Goal: Contribute content: Contribute content

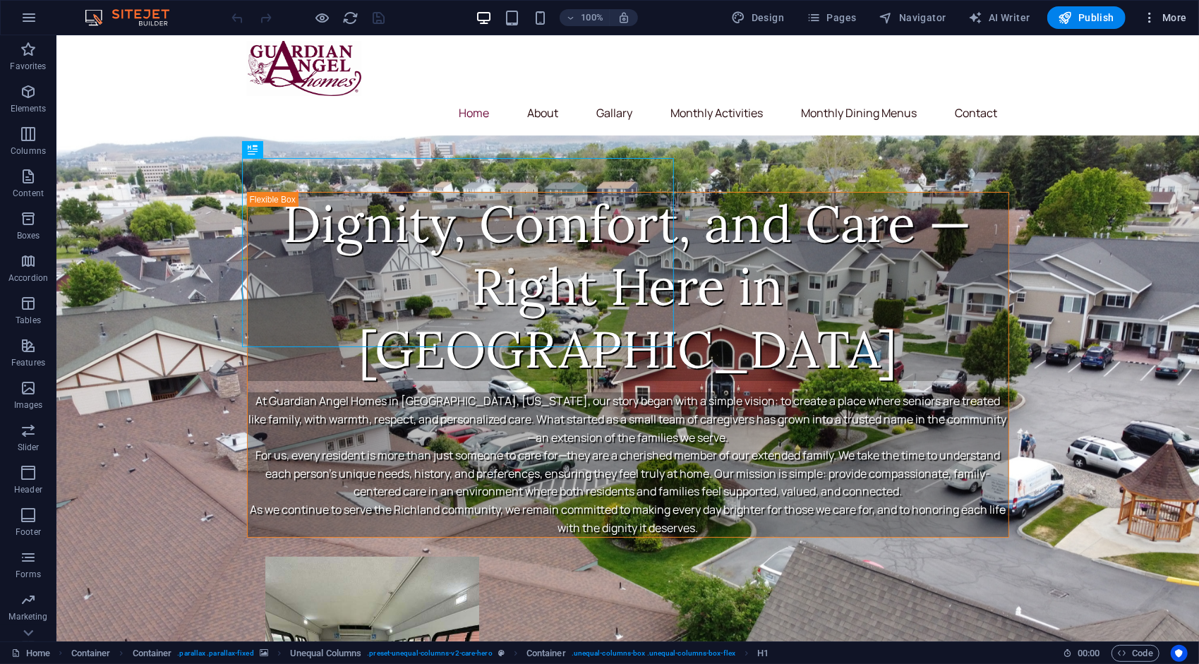
click at [1163, 20] on span "More" at bounding box center [1164, 18] width 44 height 14
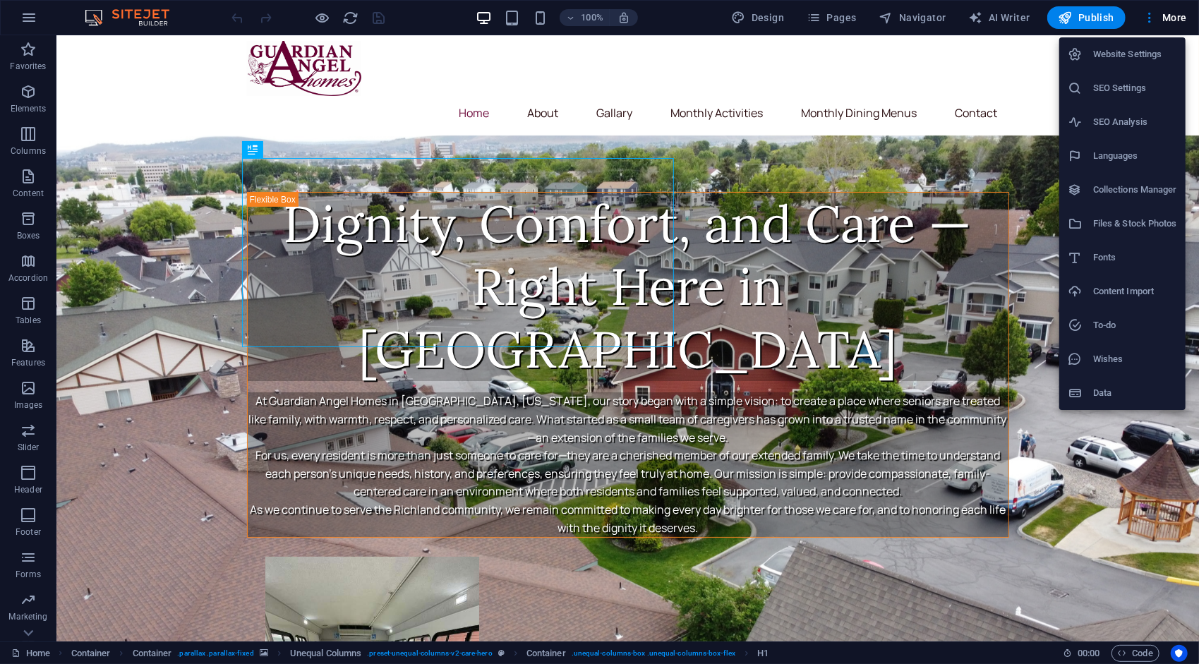
click at [1098, 224] on h6 "Files & Stock Photos" at bounding box center [1135, 223] width 84 height 17
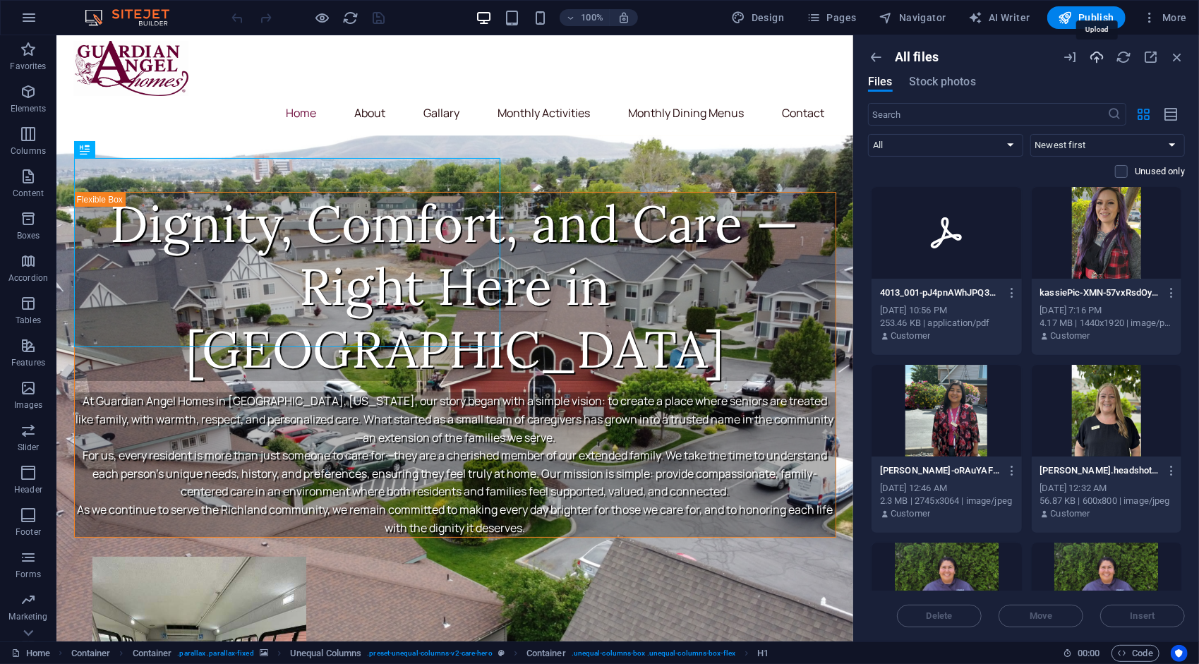
click at [1090, 54] on icon "button" at bounding box center [1097, 57] width 16 height 16
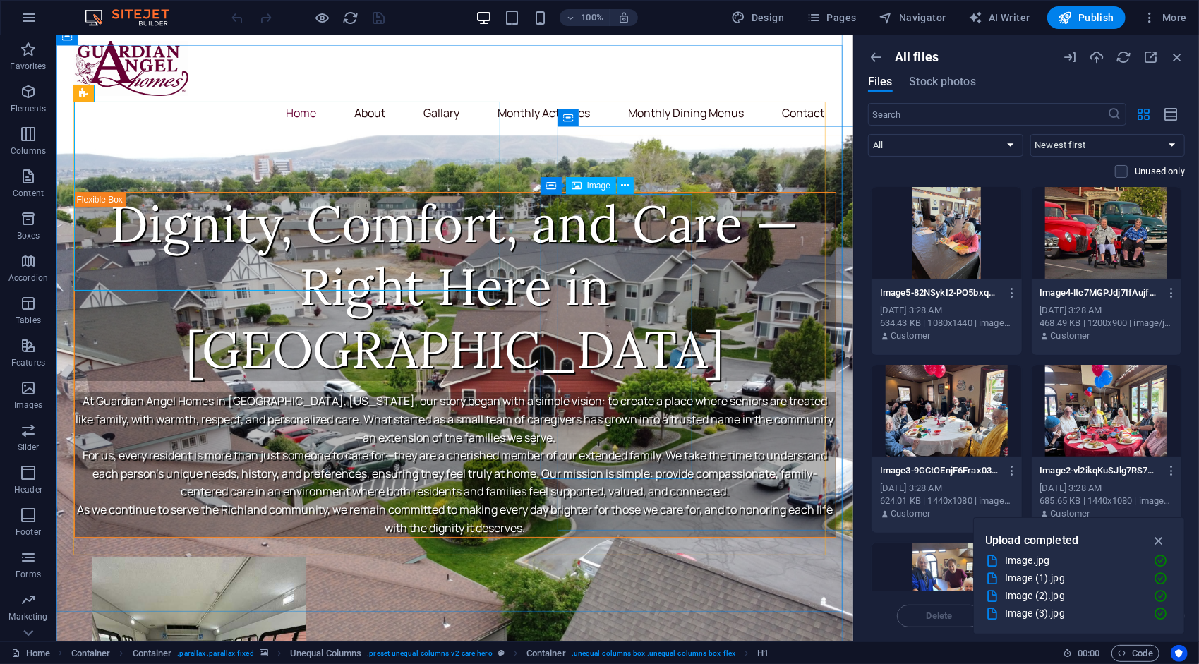
scroll to position [78, 0]
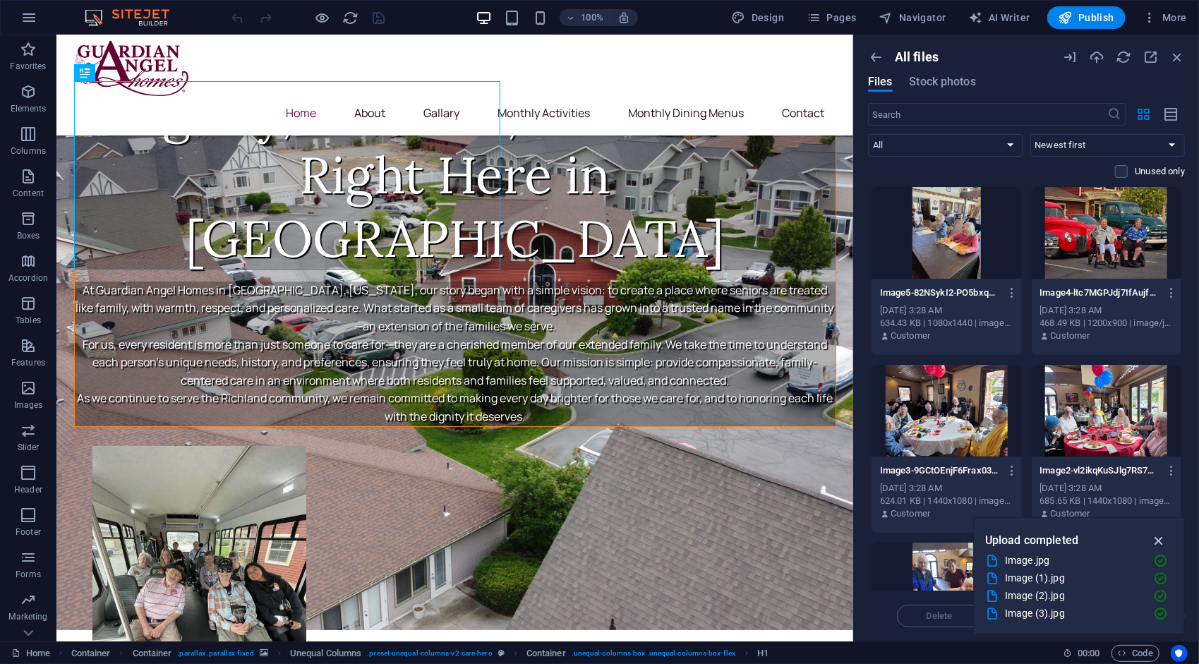
click at [1161, 545] on icon "button" at bounding box center [1159, 541] width 16 height 16
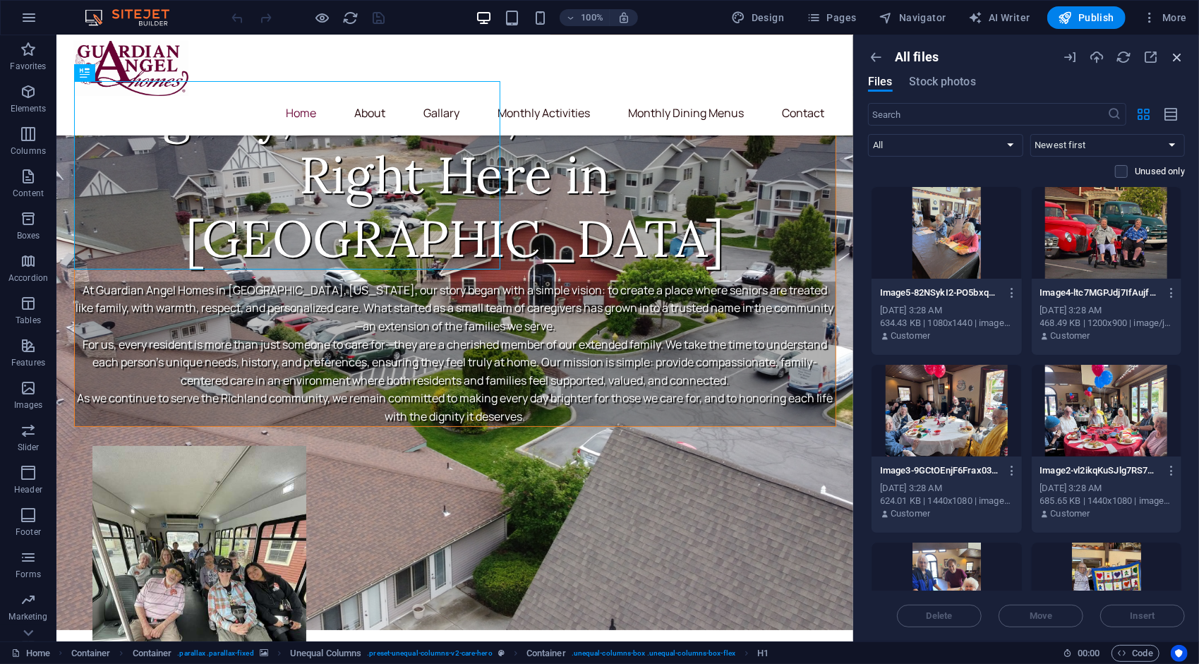
click at [1178, 56] on icon "button" at bounding box center [1177, 57] width 16 height 16
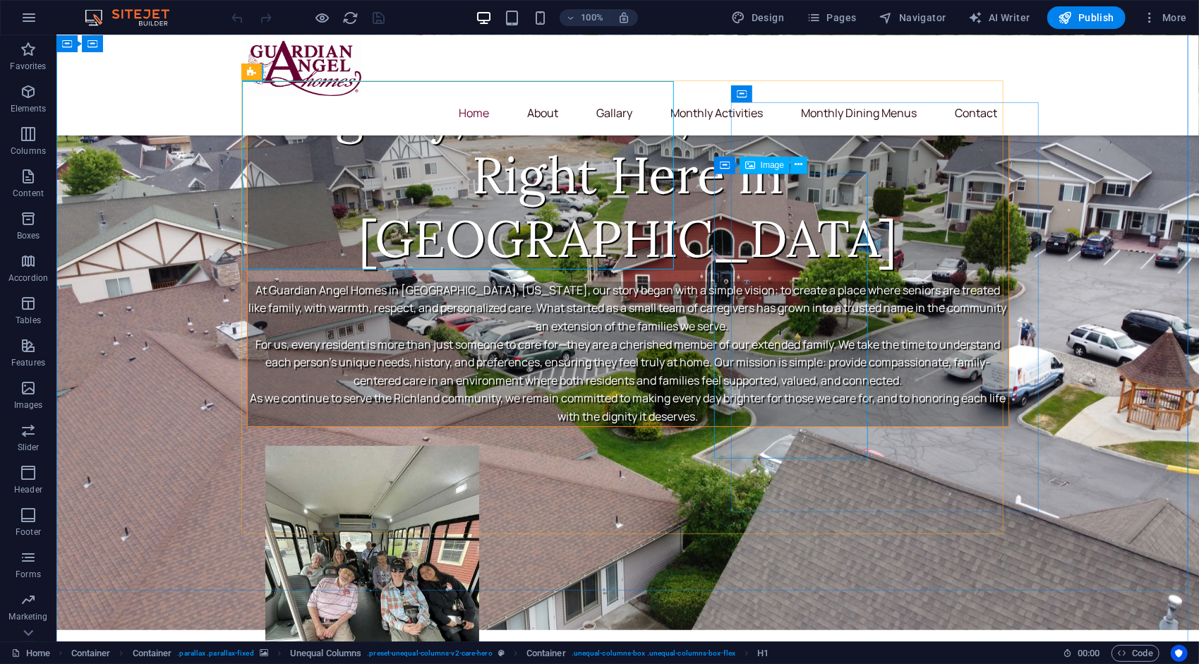
scroll to position [0, 0]
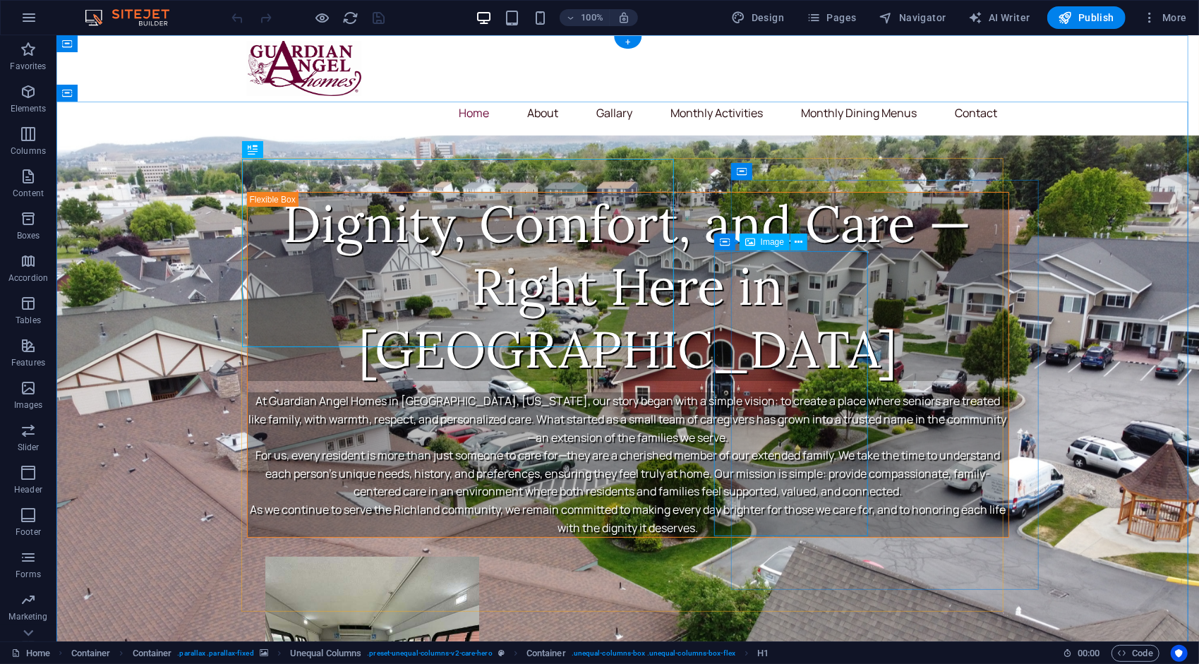
select select "px"
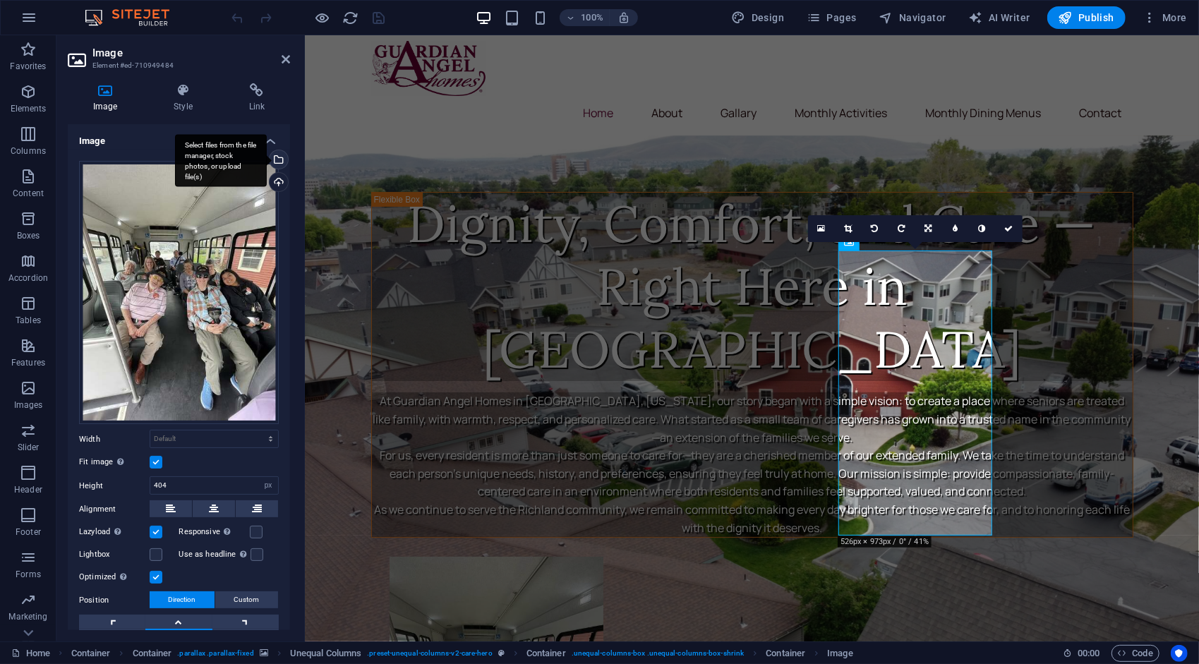
click at [276, 153] on div "Select files from the file manager, stock photos, or upload file(s)" at bounding box center [277, 160] width 21 height 21
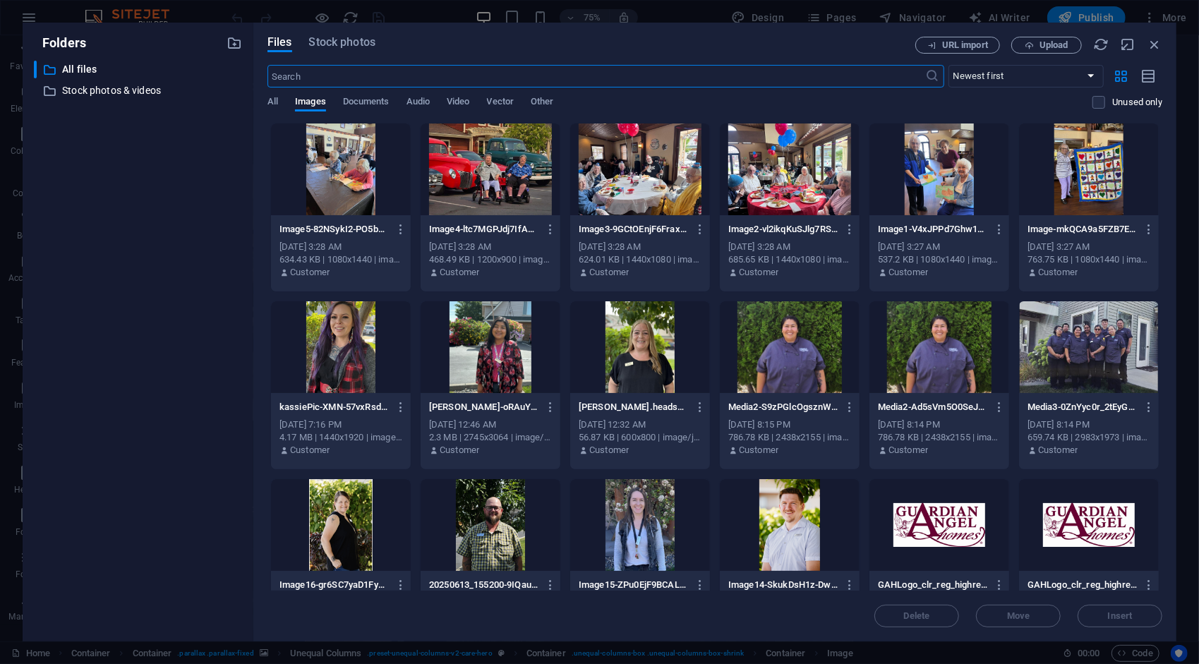
click at [1091, 164] on div at bounding box center [1089, 169] width 140 height 92
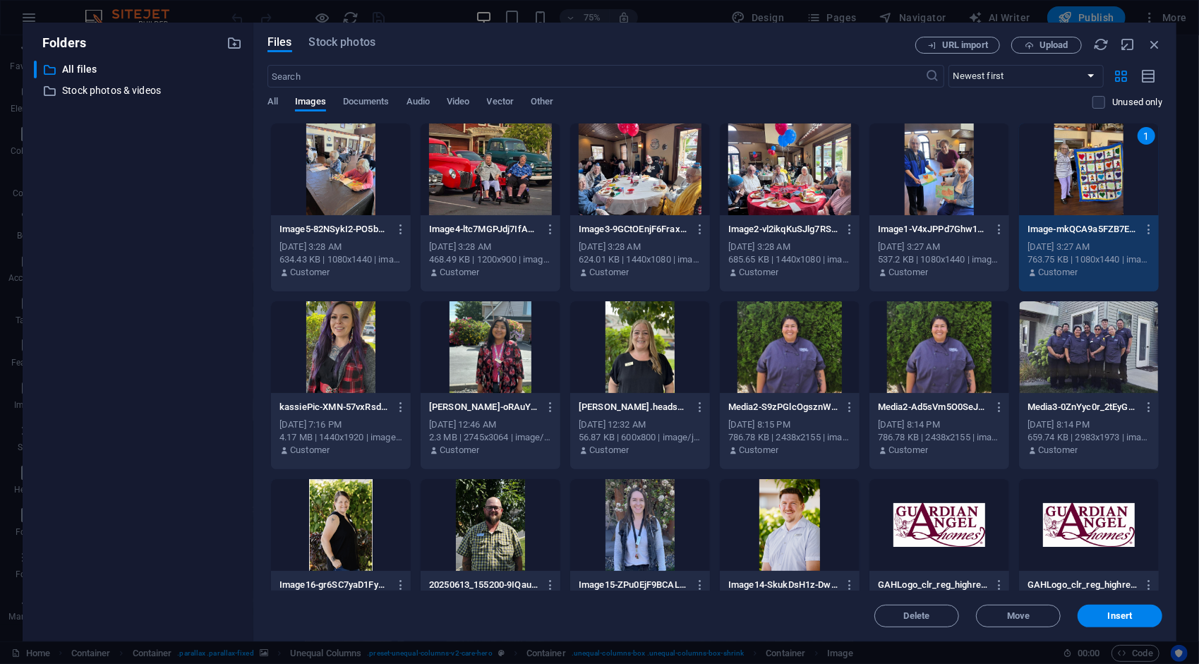
click at [1091, 164] on div "1" at bounding box center [1089, 169] width 140 height 92
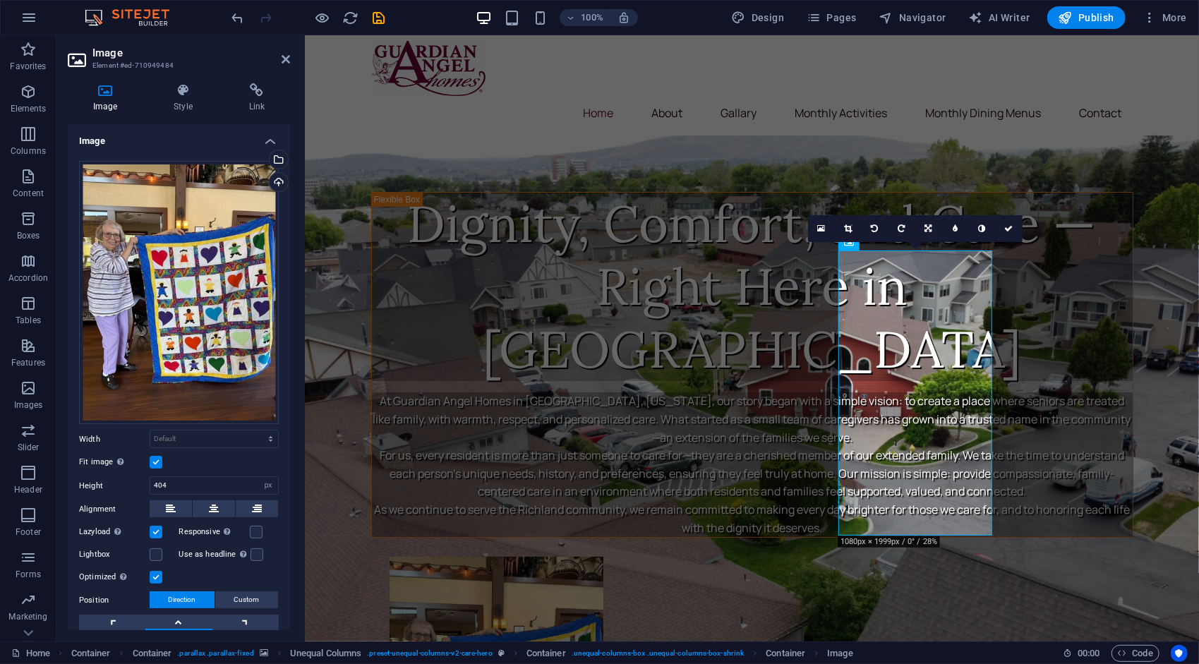
click at [326, 226] on figure at bounding box center [751, 438] width 894 height 606
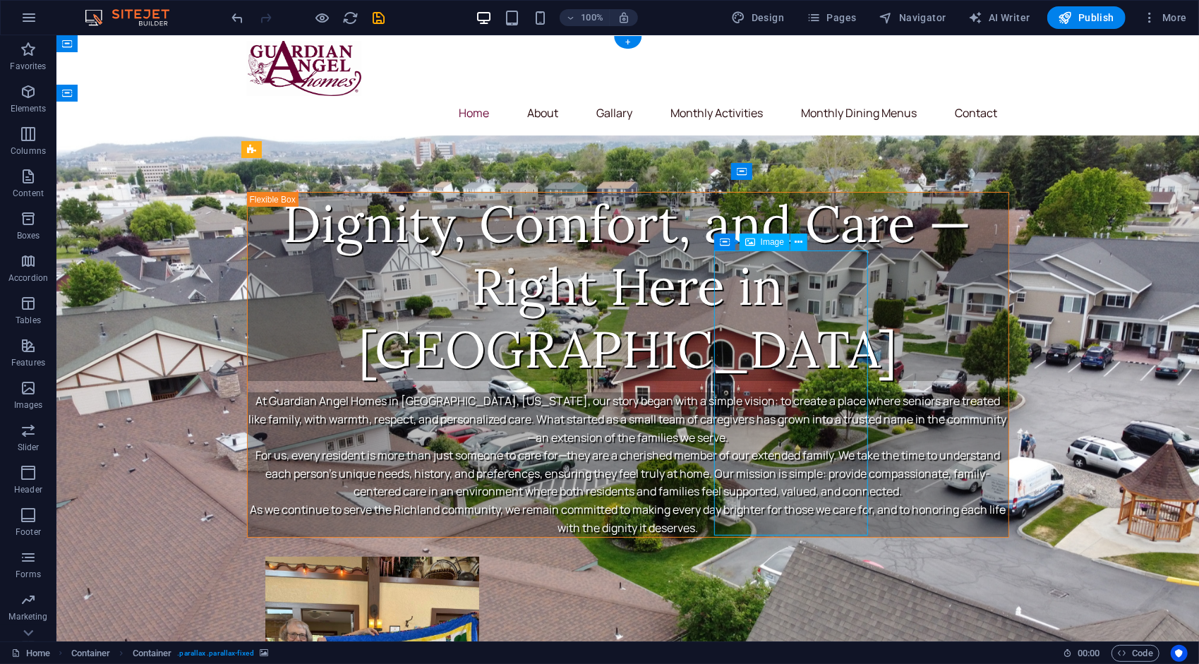
select select "px"
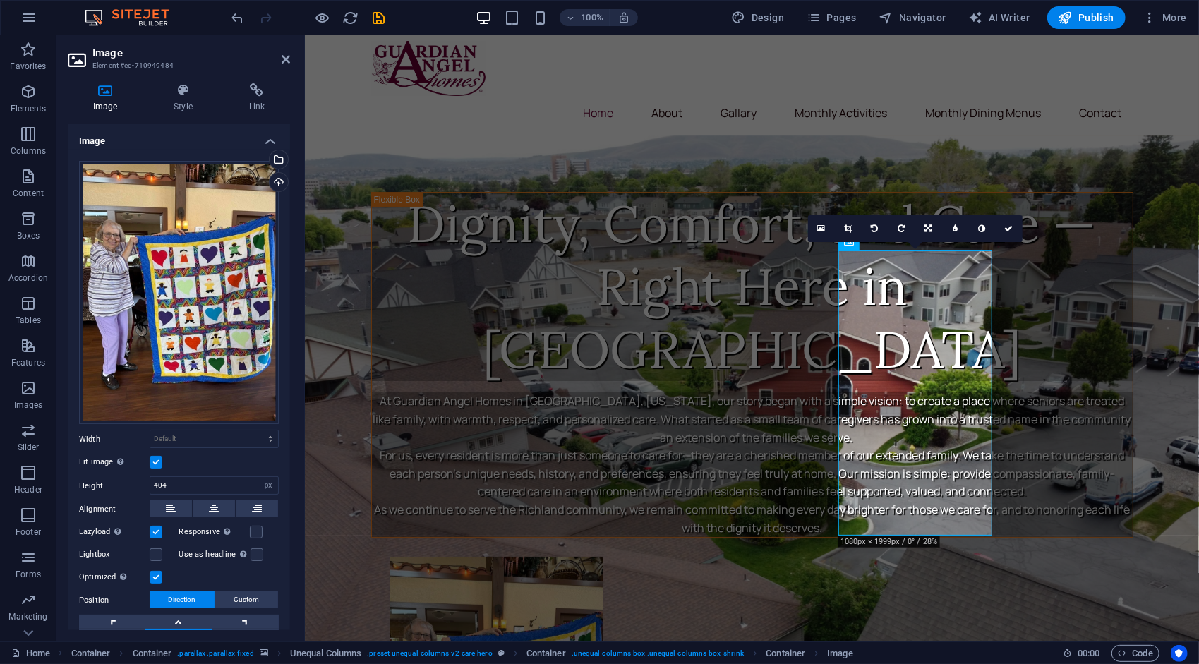
click at [156, 457] on label at bounding box center [156, 462] width 13 height 13
click at [0, 0] on input "Fit image Automatically fit image to a fixed width and height" at bounding box center [0, 0] width 0 height 0
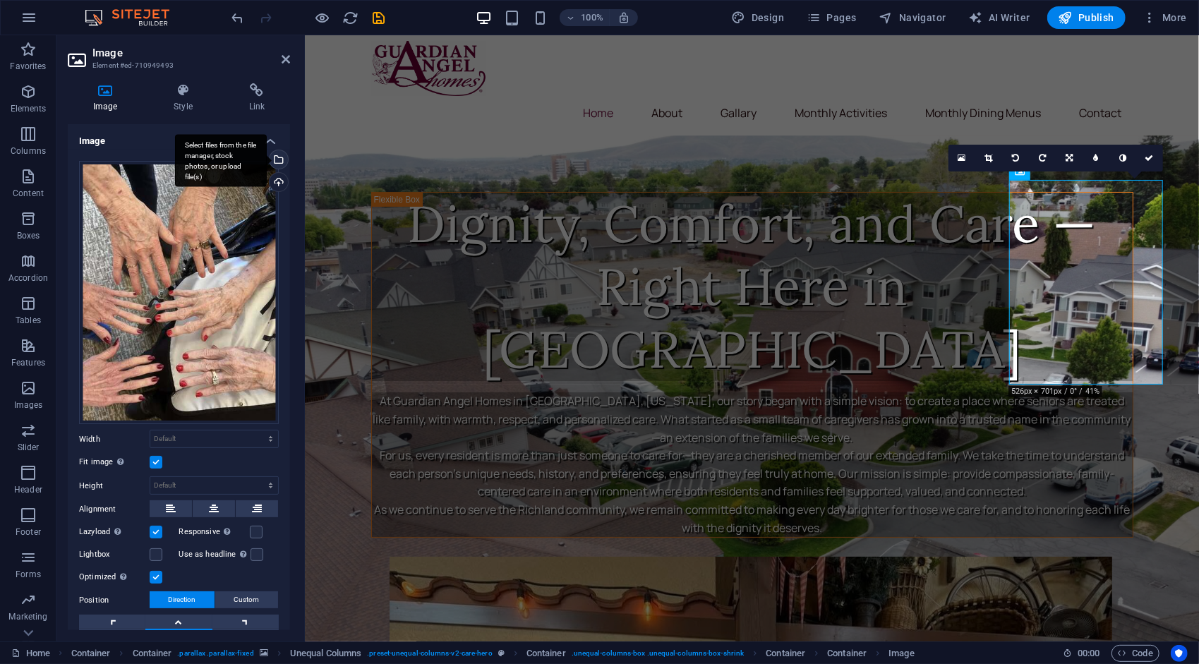
click at [279, 162] on div "Select files from the file manager, stock photos, or upload file(s)" at bounding box center [277, 160] width 21 height 21
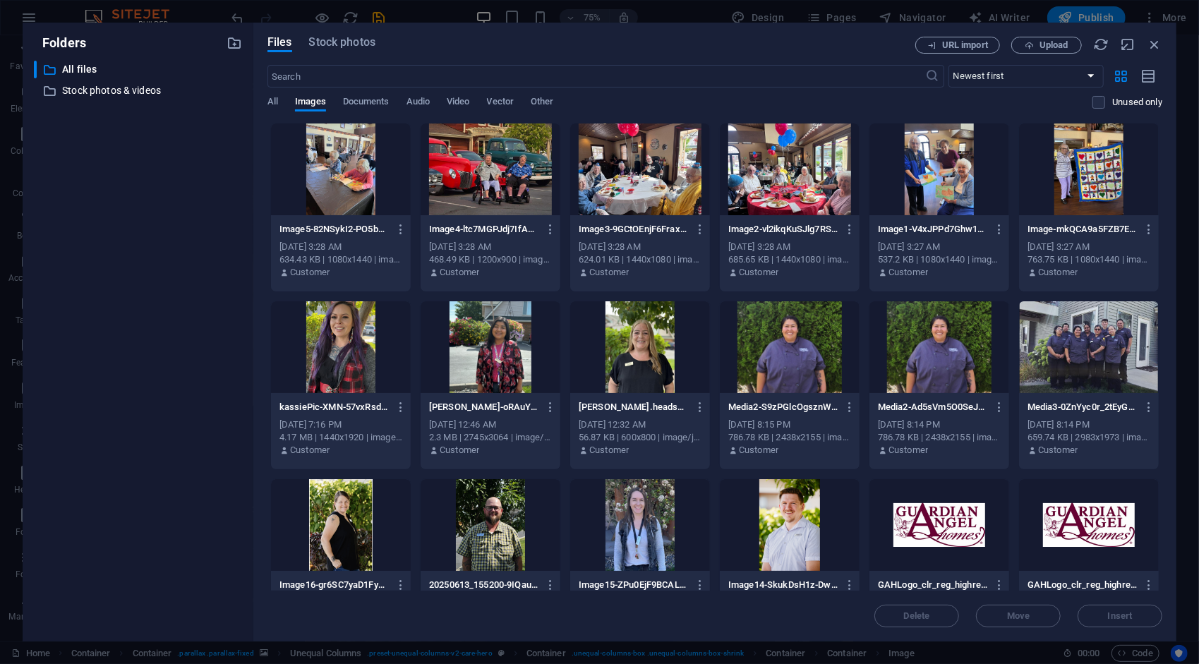
click at [663, 200] on div at bounding box center [640, 169] width 140 height 92
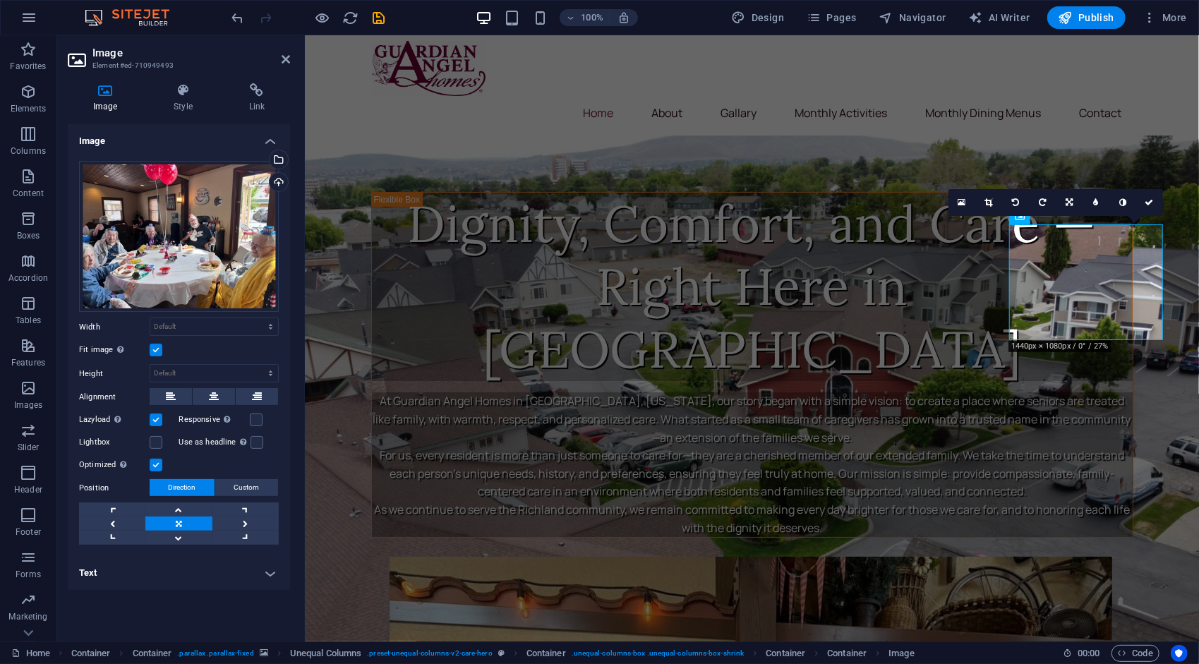
click at [161, 347] on label at bounding box center [156, 350] width 13 height 13
click at [0, 0] on input "Fit image Automatically fit image to a fixed width and height" at bounding box center [0, 0] width 0 height 0
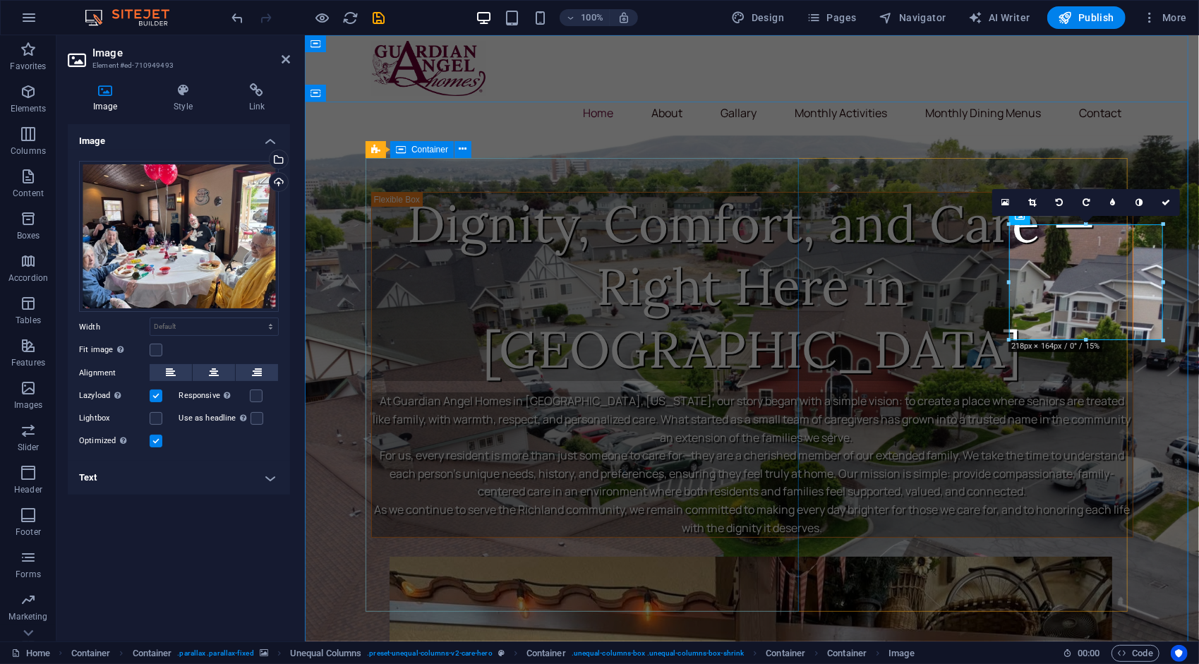
click at [405, 148] on icon at bounding box center [401, 149] width 10 height 17
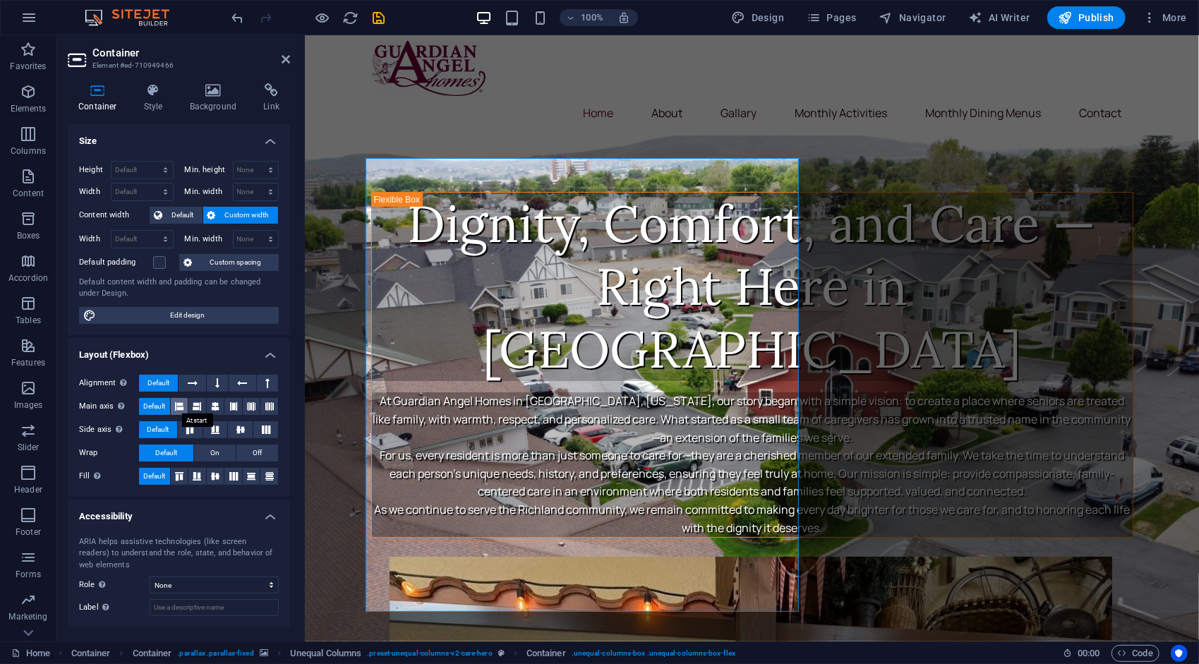
click at [178, 404] on icon at bounding box center [179, 406] width 8 height 17
click at [200, 404] on icon at bounding box center [197, 406] width 8 height 17
click at [153, 404] on span "Default" at bounding box center [154, 406] width 22 height 17
click at [214, 406] on icon at bounding box center [215, 406] width 8 height 17
click at [160, 212] on icon at bounding box center [158, 215] width 8 height 17
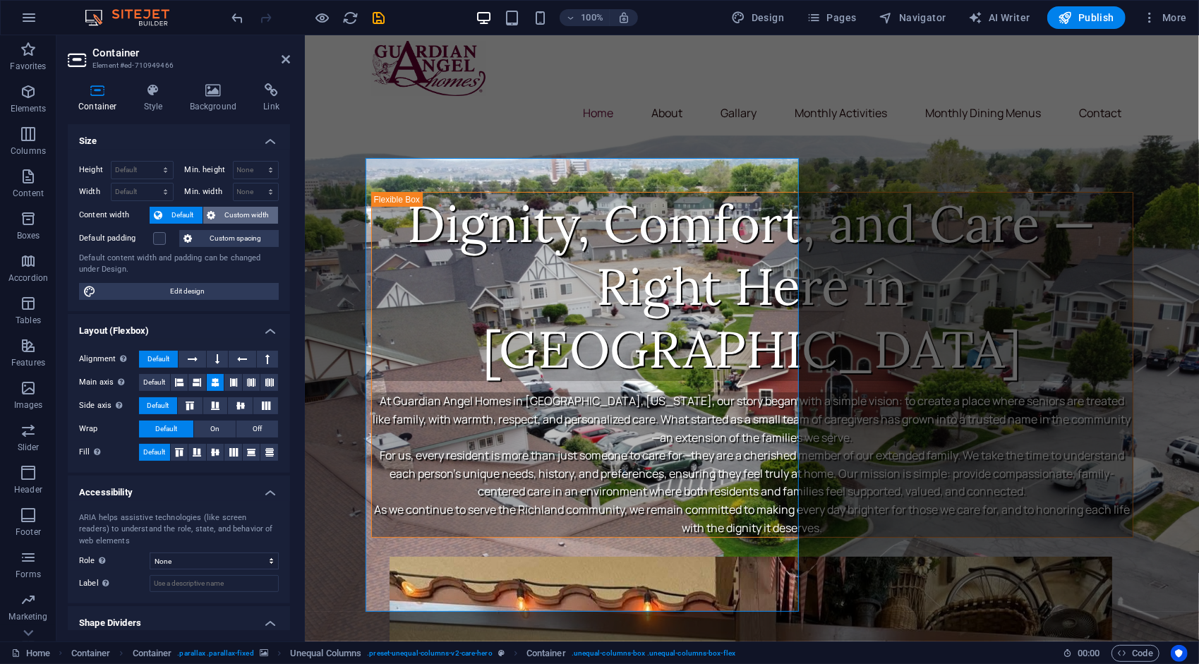
click at [233, 214] on span "Custom width" at bounding box center [247, 215] width 54 height 17
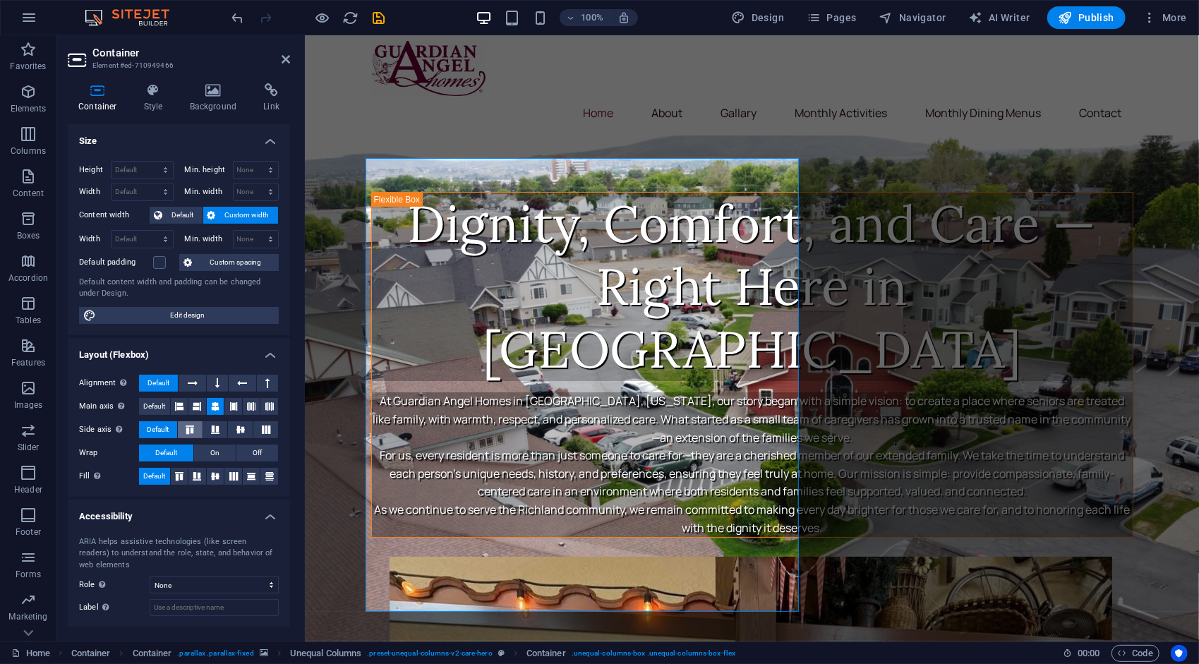
scroll to position [63, 0]
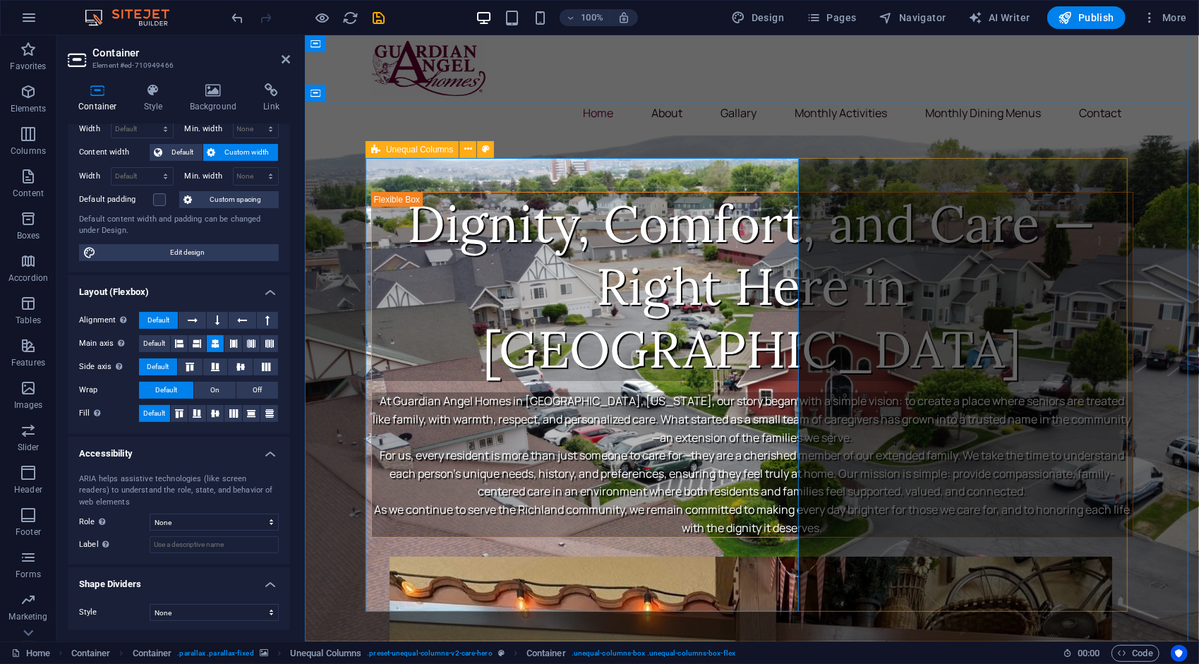
click at [370, 151] on div "Unequal Columns" at bounding box center [411, 149] width 93 height 17
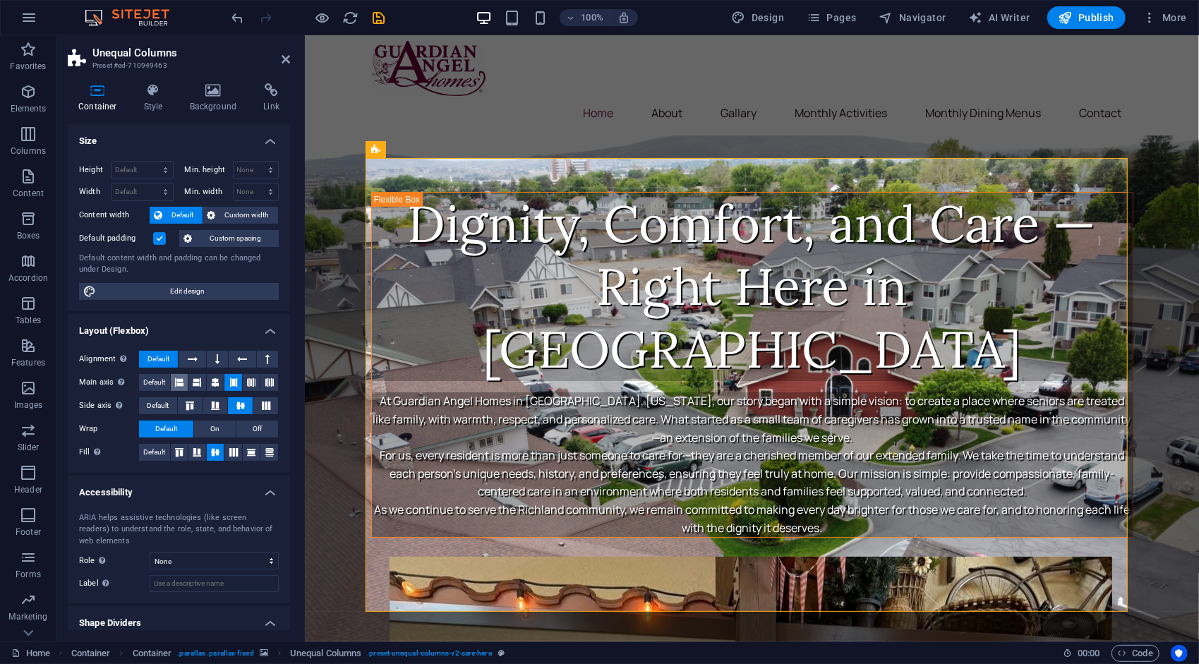
click at [182, 381] on icon at bounding box center [179, 382] width 8 height 17
click at [224, 377] on button at bounding box center [233, 382] width 18 height 17
click at [192, 353] on icon at bounding box center [193, 359] width 10 height 17
click at [161, 361] on span "Default" at bounding box center [158, 359] width 22 height 17
click at [176, 449] on icon at bounding box center [179, 452] width 8 height 17
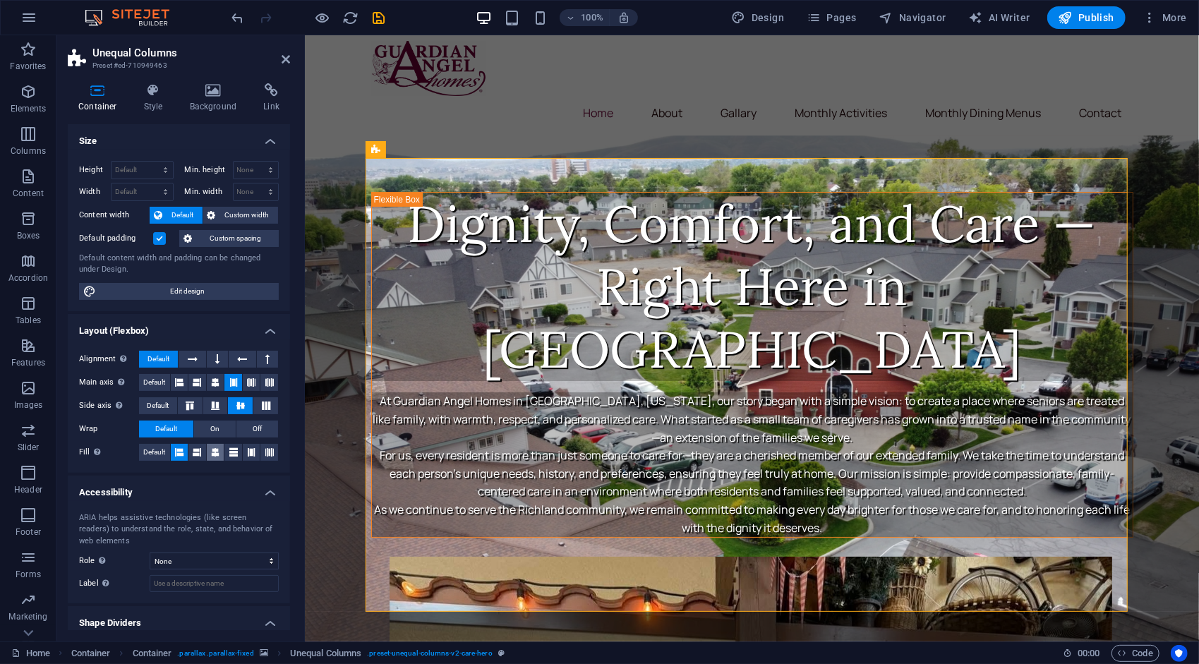
click at [212, 452] on icon at bounding box center [215, 452] width 8 height 17
click at [166, 248] on div "Height Default px rem % vh vw Min. height None px rem % vh vw Width Default px …" at bounding box center [179, 231] width 222 height 162
click at [163, 242] on label at bounding box center [159, 238] width 13 height 13
click at [0, 0] on input "Default padding" at bounding box center [0, 0] width 0 height 0
click at [163, 242] on label at bounding box center [159, 238] width 13 height 13
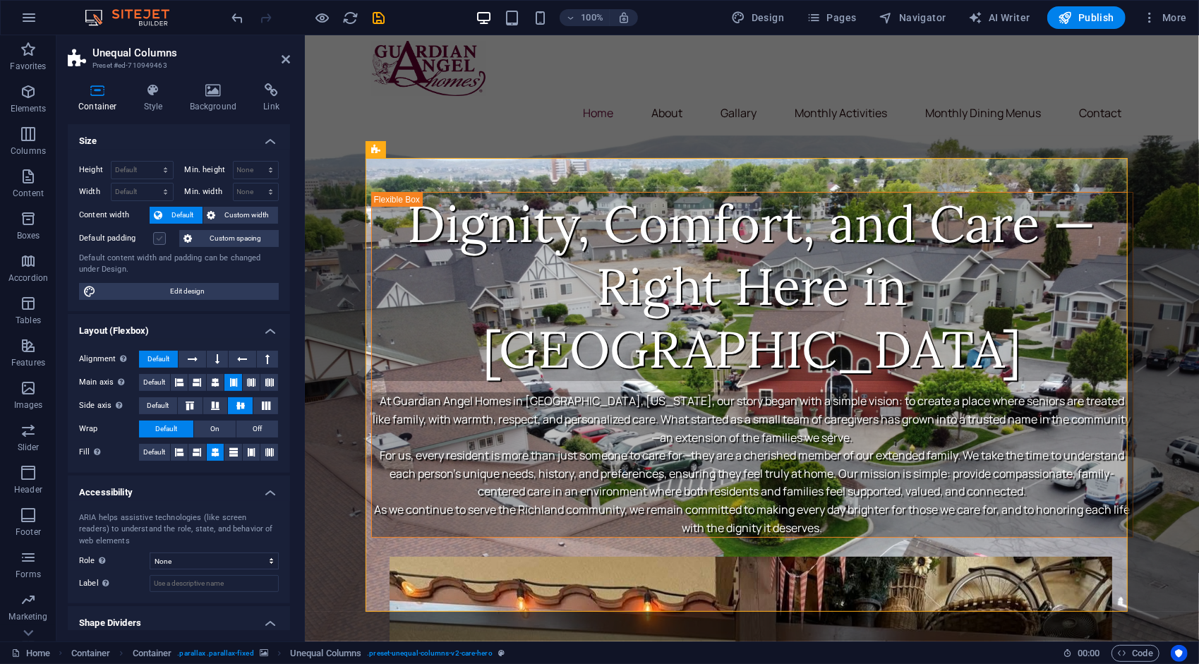
click at [0, 0] on input "Default padding" at bounding box center [0, 0] width 0 height 0
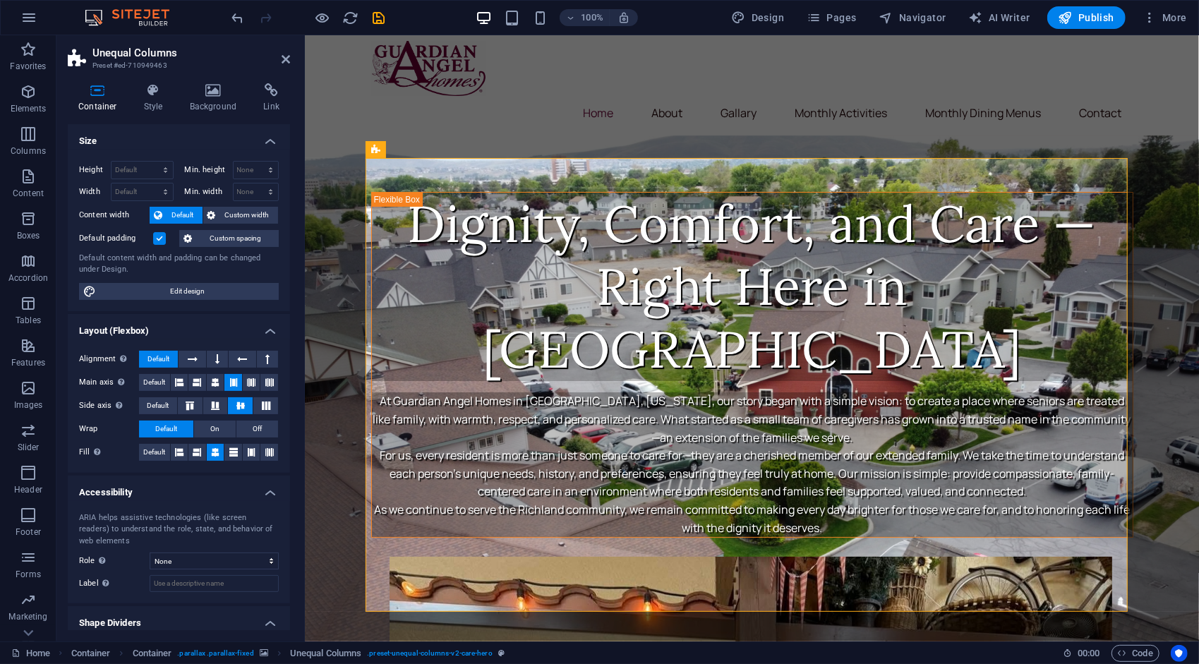
click at [873, 135] on figure at bounding box center [751, 438] width 894 height 606
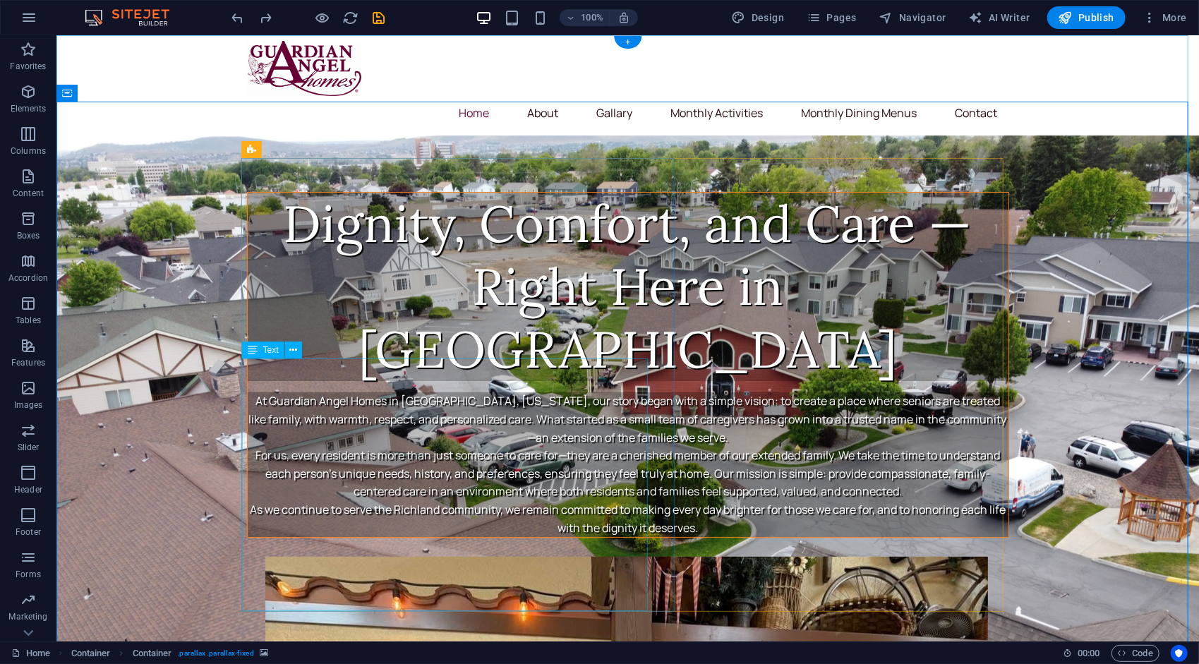
click at [410, 469] on div "At Guardian Angel Homes in [GEOGRAPHIC_DATA], [US_STATE], our story began with …" at bounding box center [627, 464] width 761 height 145
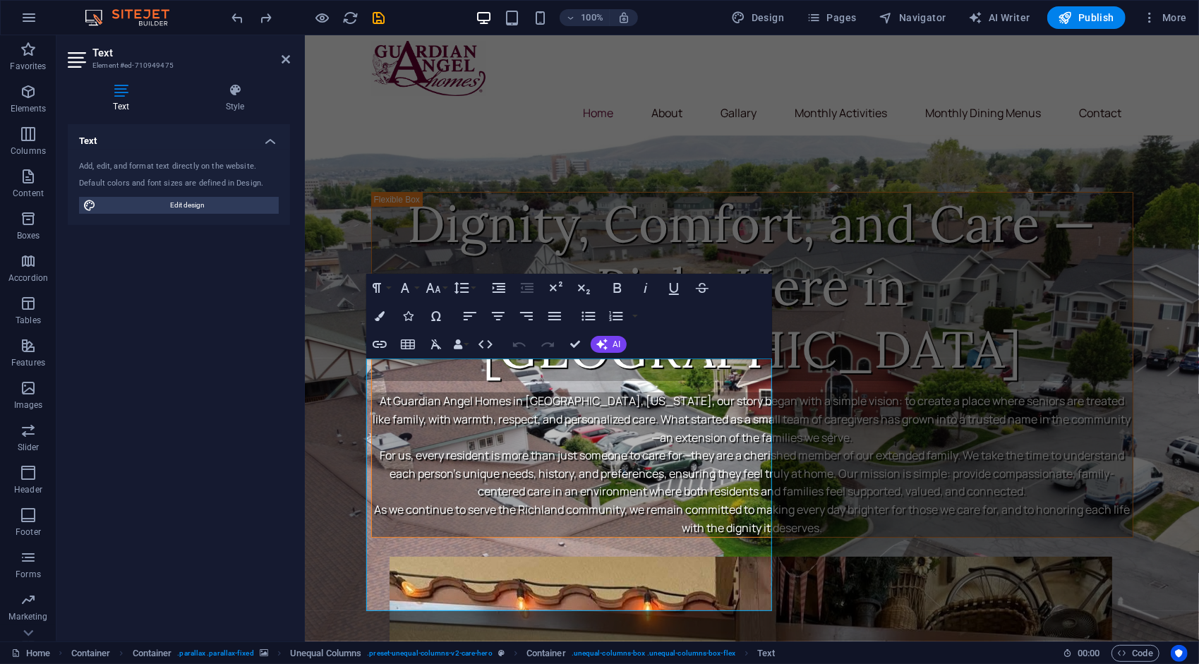
click at [339, 164] on figure at bounding box center [751, 438] width 894 height 606
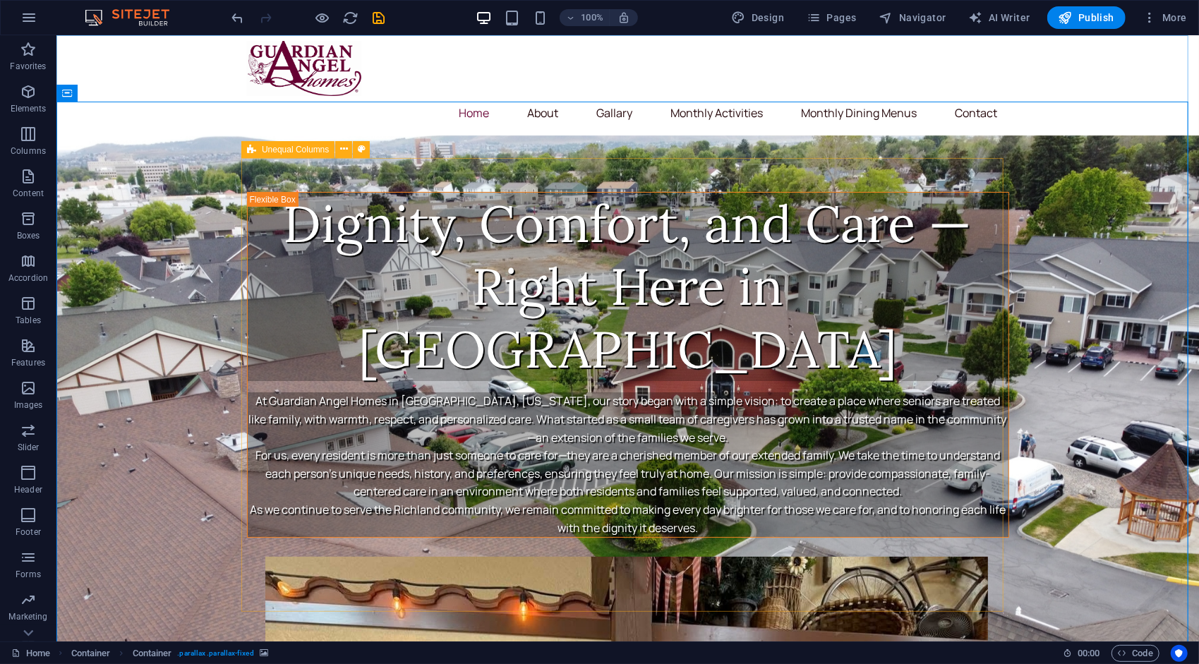
click at [265, 143] on div "Unequal Columns" at bounding box center [287, 149] width 93 height 17
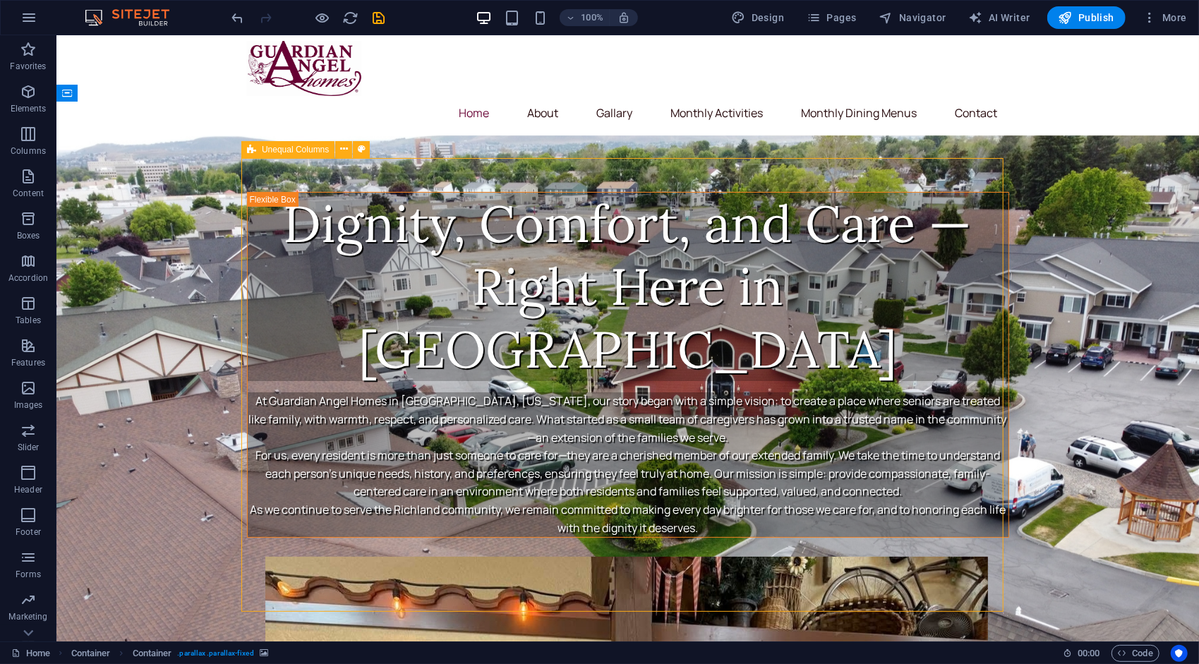
click at [265, 143] on div "Unequal Columns" at bounding box center [287, 149] width 93 height 17
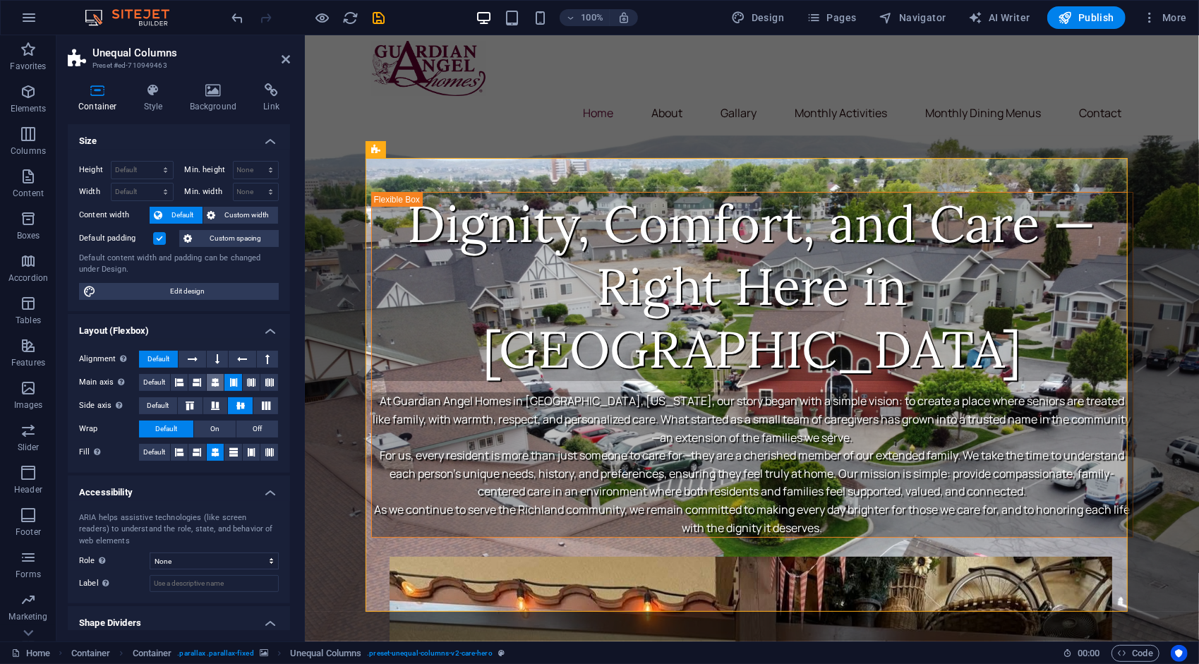
click at [219, 384] on button at bounding box center [216, 382] width 18 height 17
click at [233, 384] on icon at bounding box center [233, 382] width 8 height 17
click at [456, 392] on div "At Guardian Angel Homes in [GEOGRAPHIC_DATA], [US_STATE], our story began with …" at bounding box center [751, 464] width 761 height 145
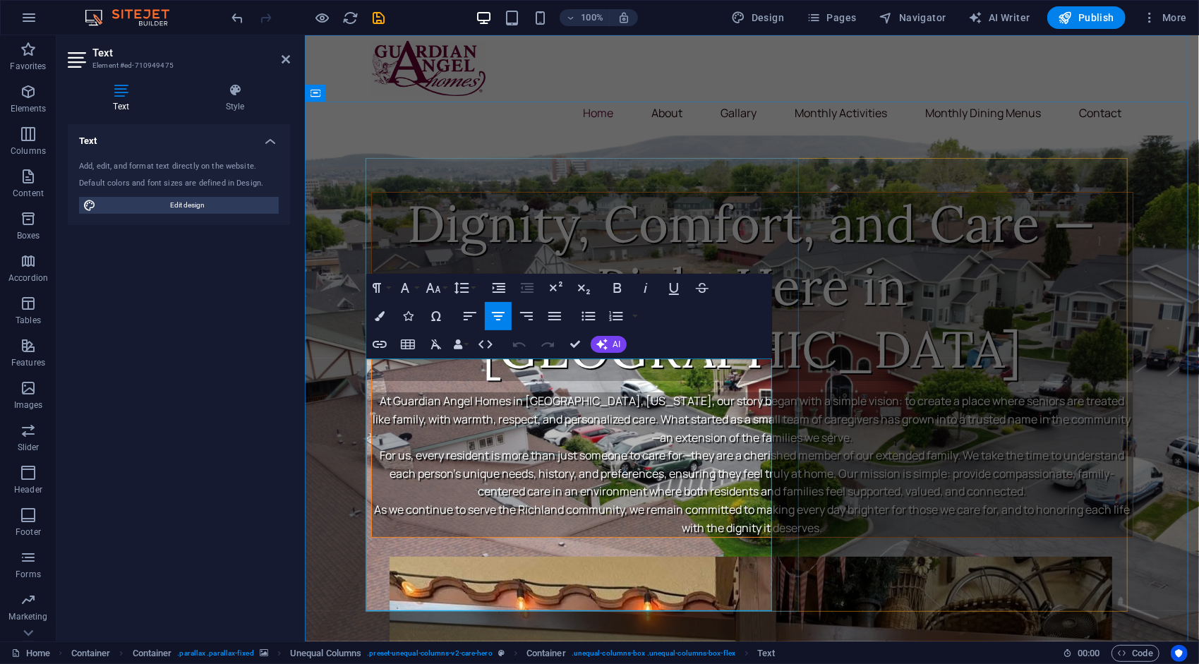
click at [598, 393] on p "At Guardian Angel Homes in [GEOGRAPHIC_DATA], [US_STATE], our story began with …" at bounding box center [751, 419] width 761 height 54
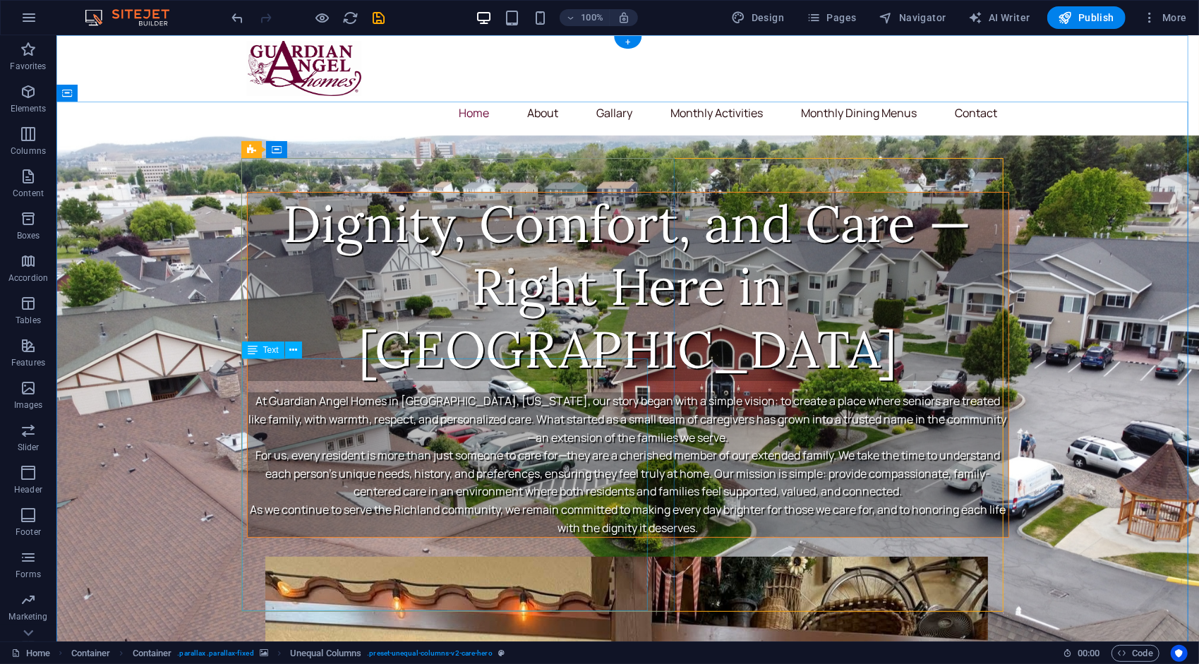
click at [449, 431] on div "At Guardian Angel Homes in [GEOGRAPHIC_DATA], [US_STATE], our story began with …" at bounding box center [627, 464] width 761 height 145
click at [272, 147] on icon at bounding box center [277, 149] width 10 height 17
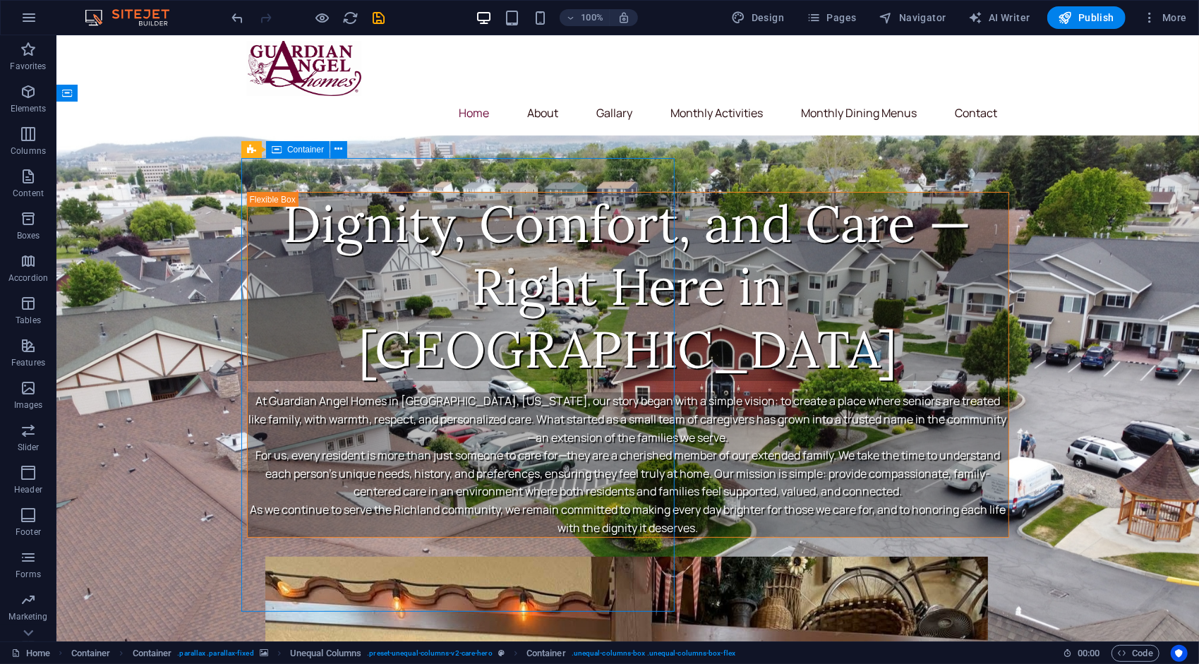
click at [272, 147] on icon at bounding box center [277, 149] width 10 height 17
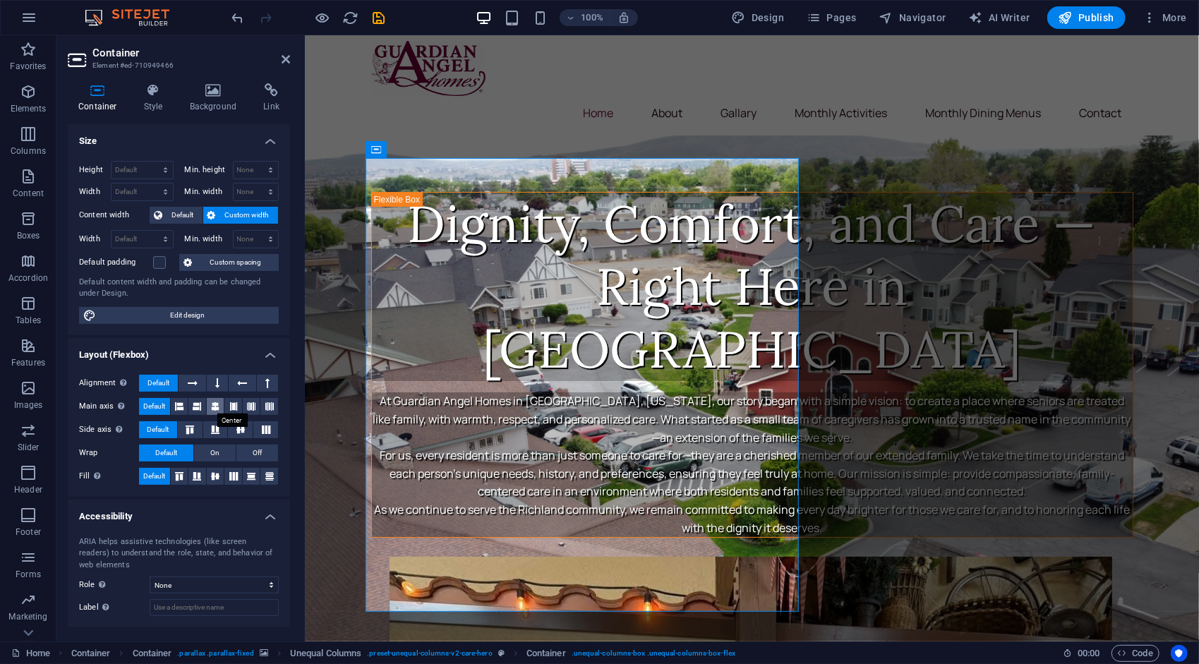
click at [214, 406] on icon at bounding box center [215, 406] width 8 height 17
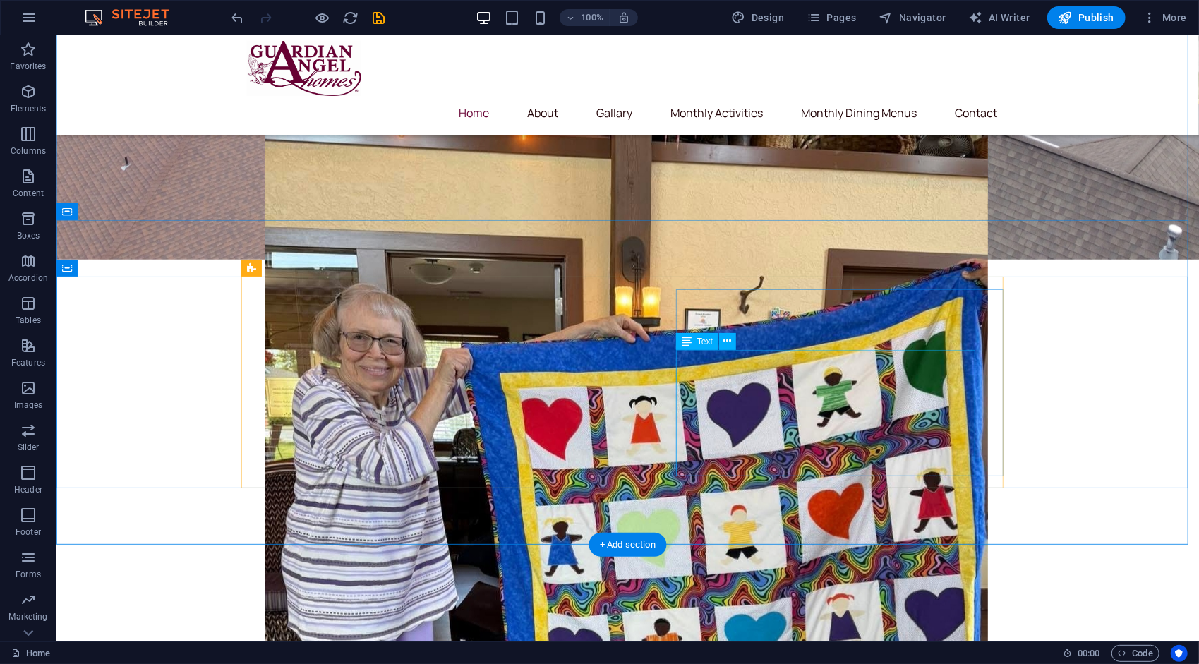
scroll to position [449, 0]
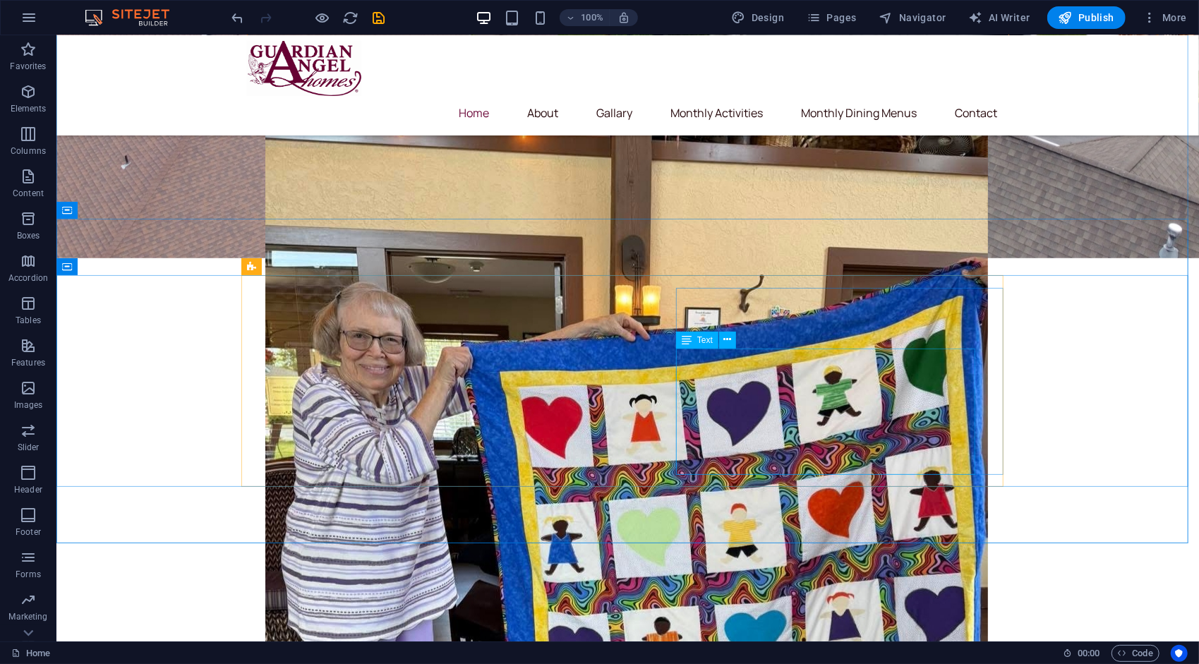
click at [689, 336] on icon at bounding box center [687, 340] width 10 height 17
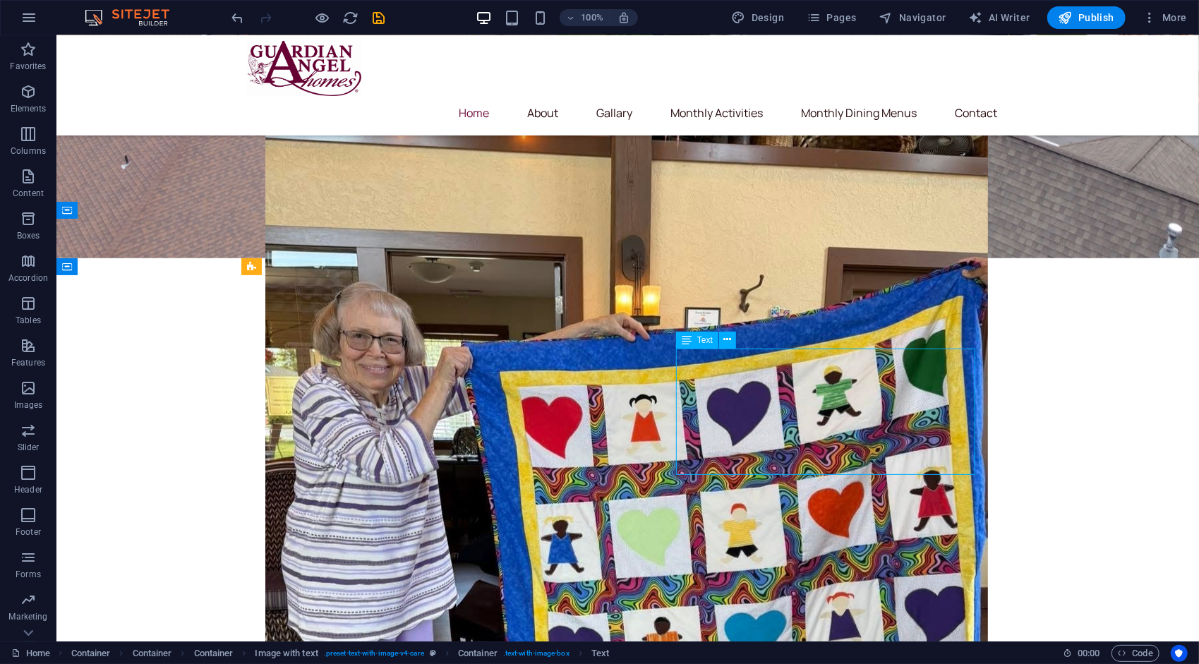
click at [689, 336] on icon at bounding box center [687, 340] width 10 height 17
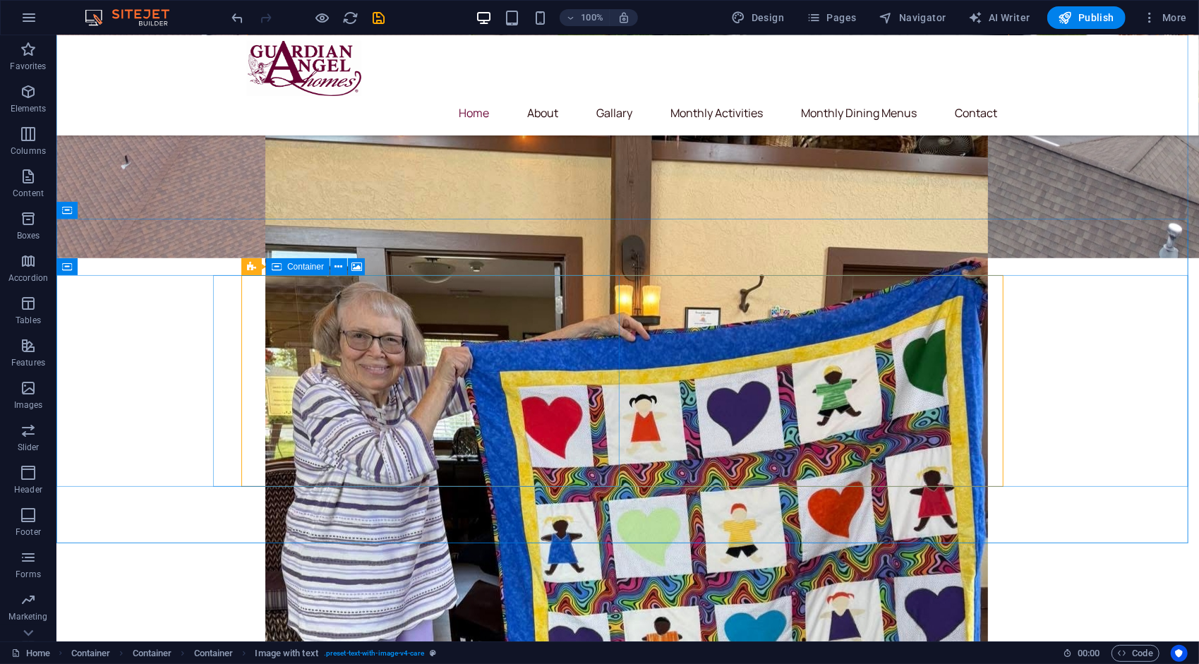
click at [298, 268] on span "Container" at bounding box center [305, 266] width 37 height 8
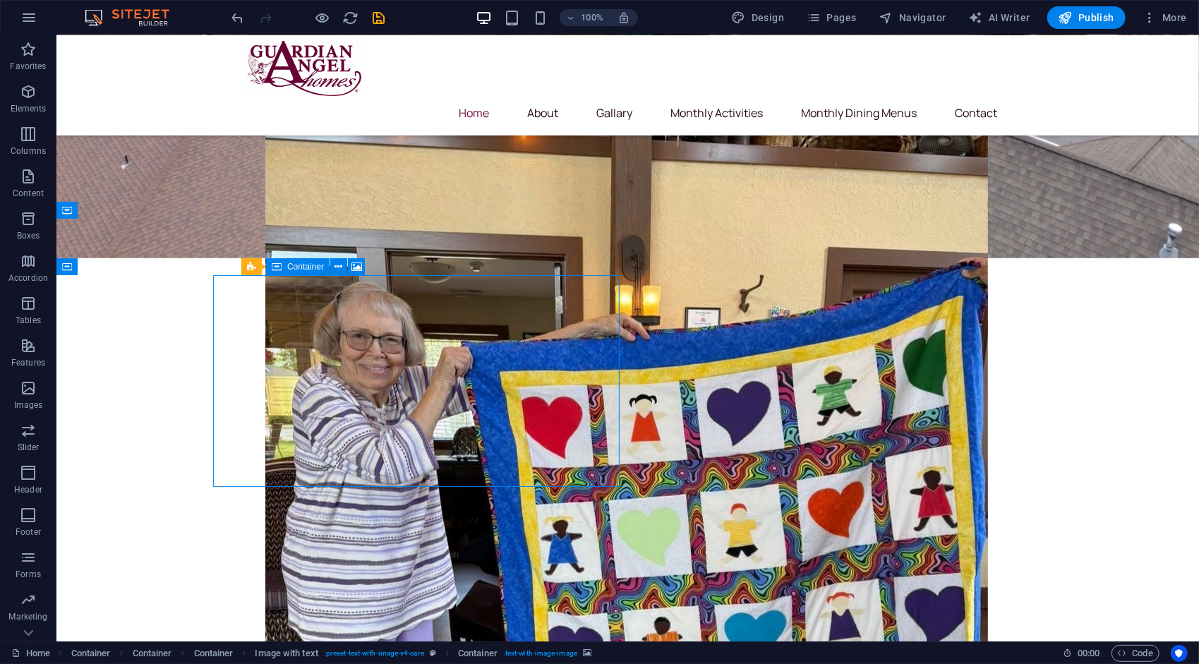
click at [298, 268] on span "Container" at bounding box center [305, 266] width 37 height 8
select select "px"
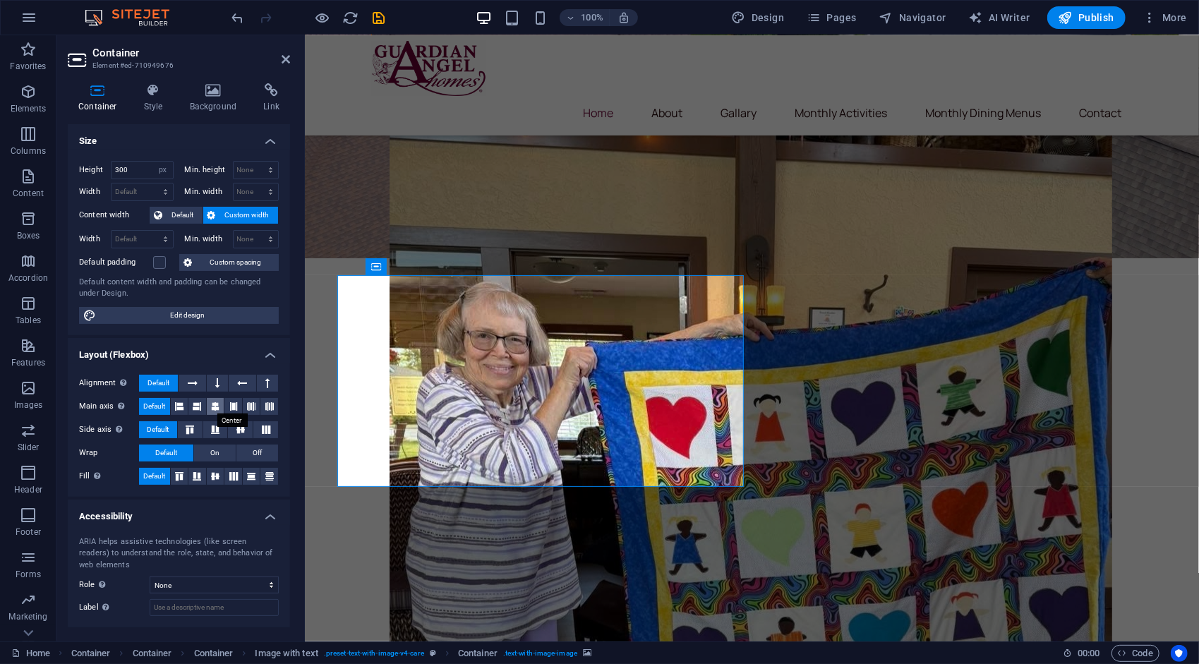
click at [214, 405] on icon at bounding box center [215, 406] width 8 height 17
click at [147, 403] on span "Default" at bounding box center [154, 406] width 22 height 17
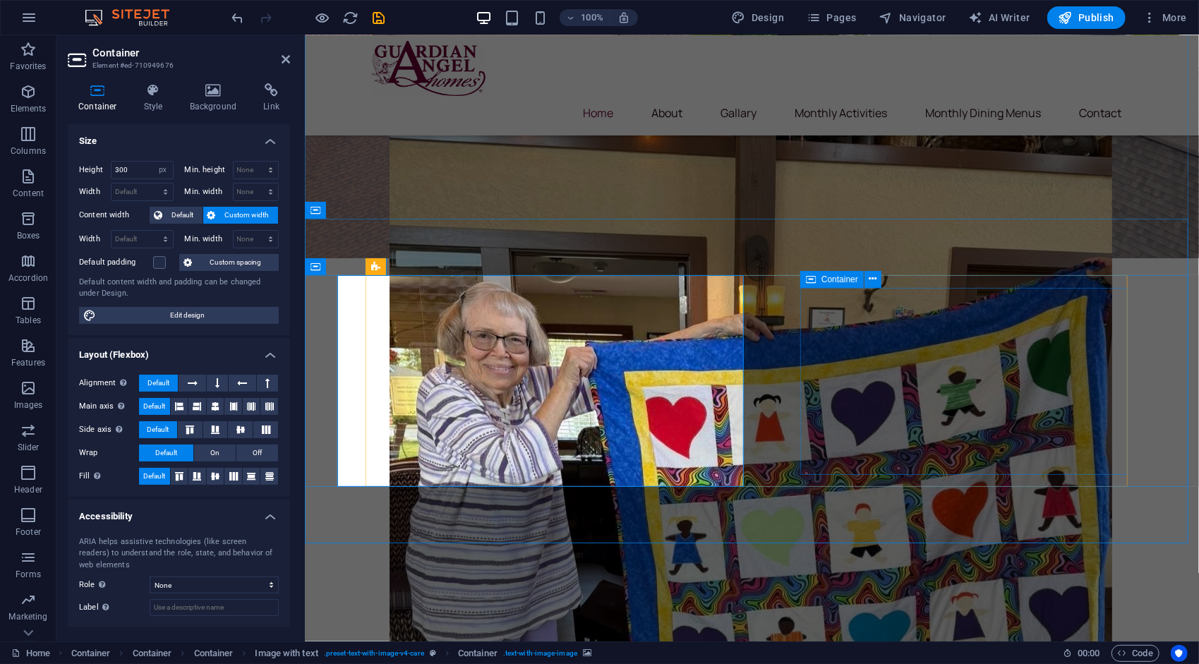
click at [813, 281] on icon at bounding box center [811, 279] width 10 height 17
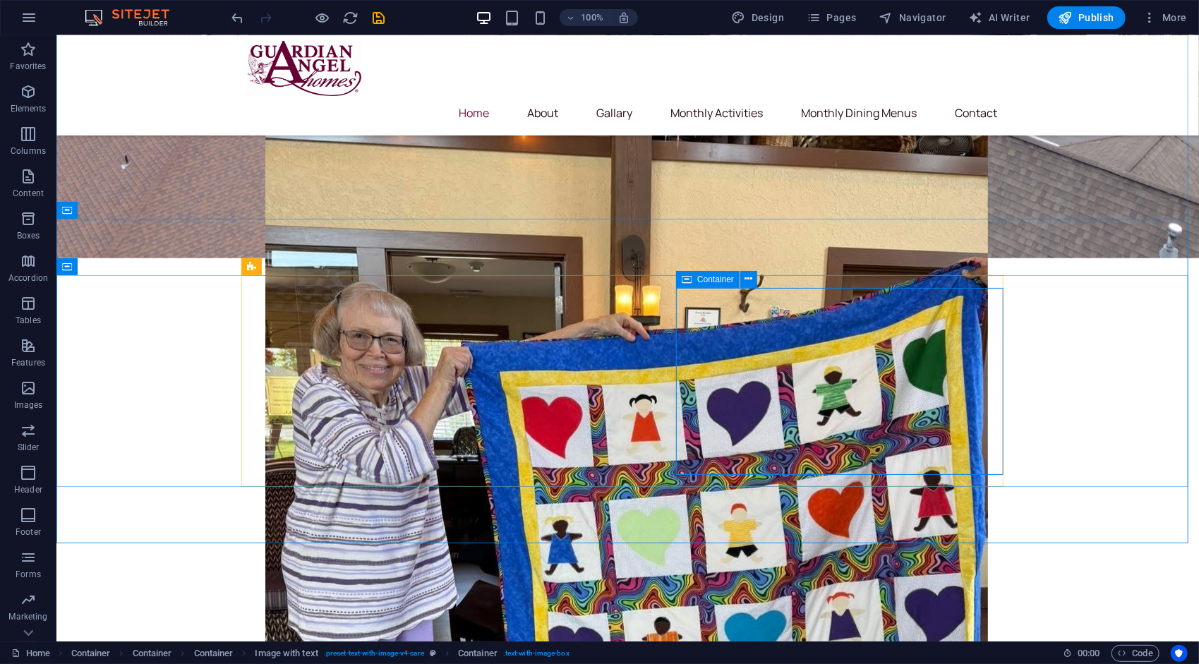
click at [700, 281] on span "Container" at bounding box center [715, 279] width 37 height 8
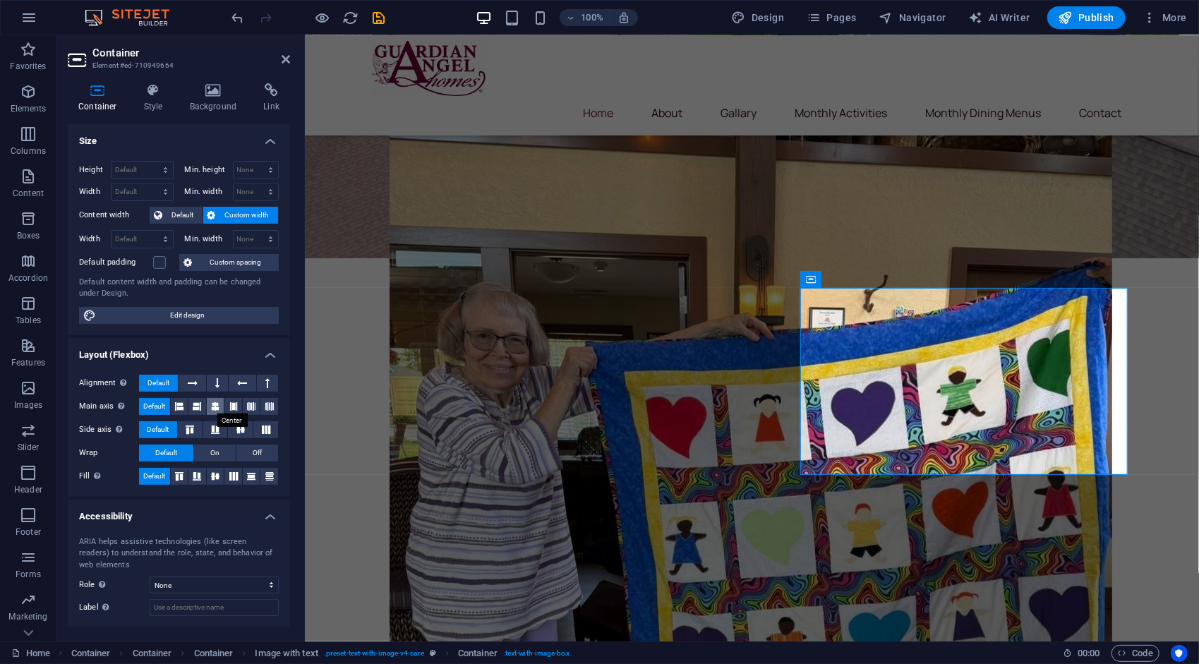
click at [219, 405] on button at bounding box center [216, 406] width 18 height 17
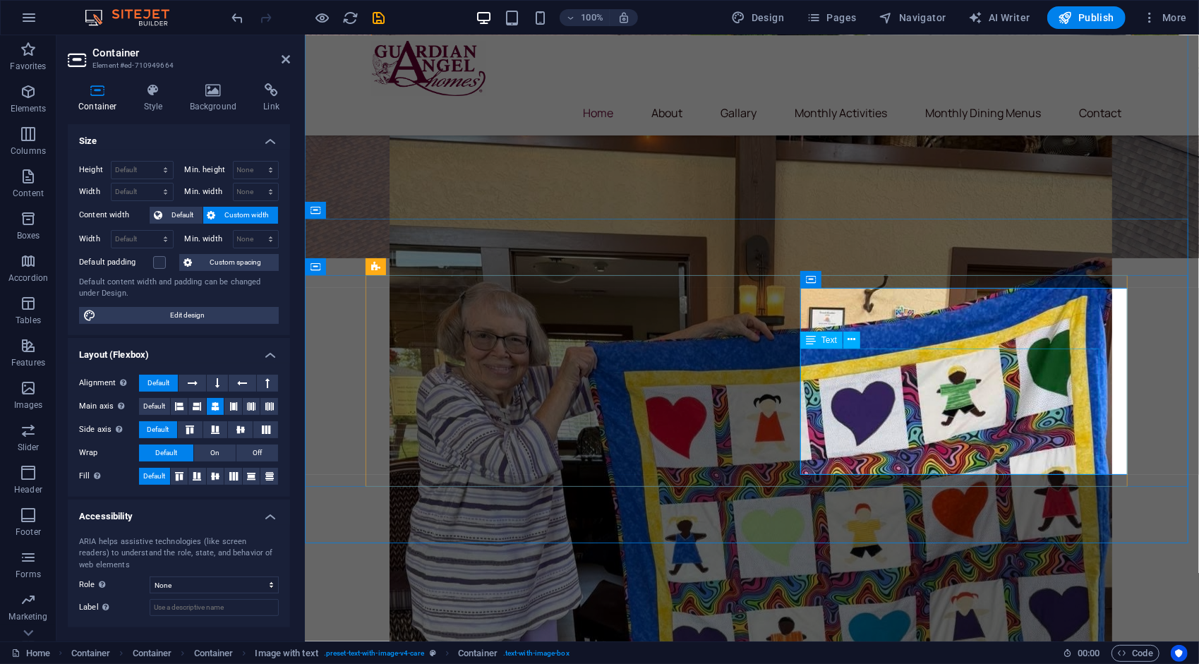
click at [823, 336] on span "Text" at bounding box center [829, 340] width 16 height 8
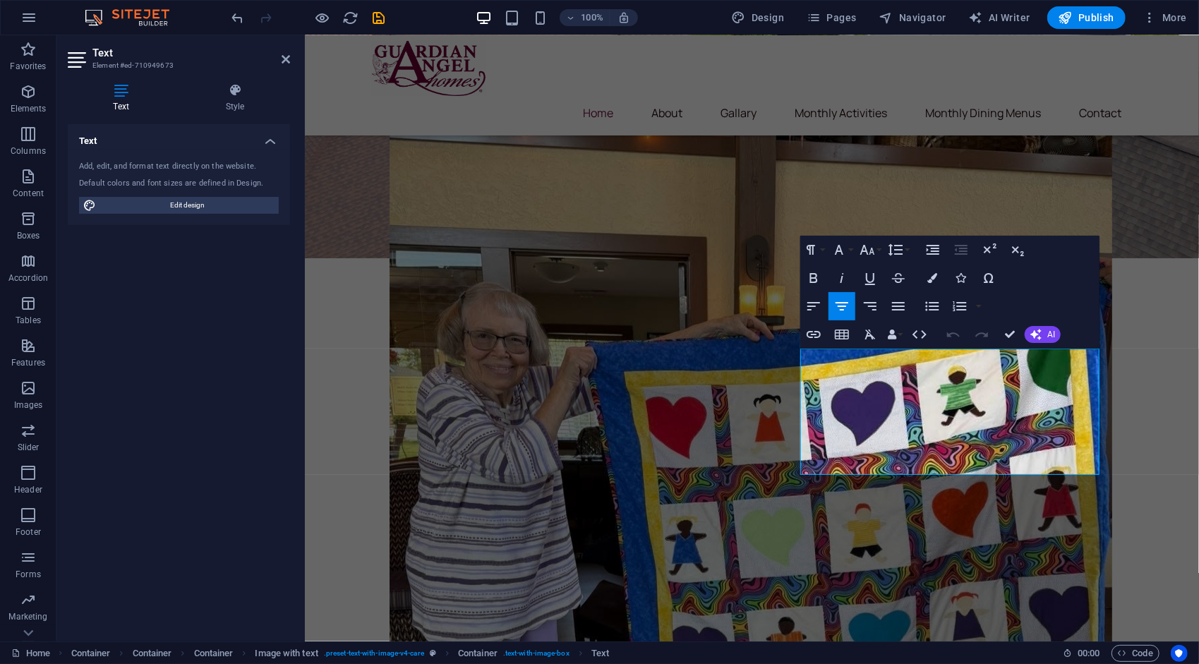
click at [224, 113] on div "Text Style Text Add, edit, and format text directly on the website. Default col…" at bounding box center [179, 356] width 222 height 547
click at [230, 102] on h4 "Style" at bounding box center [235, 98] width 110 height 30
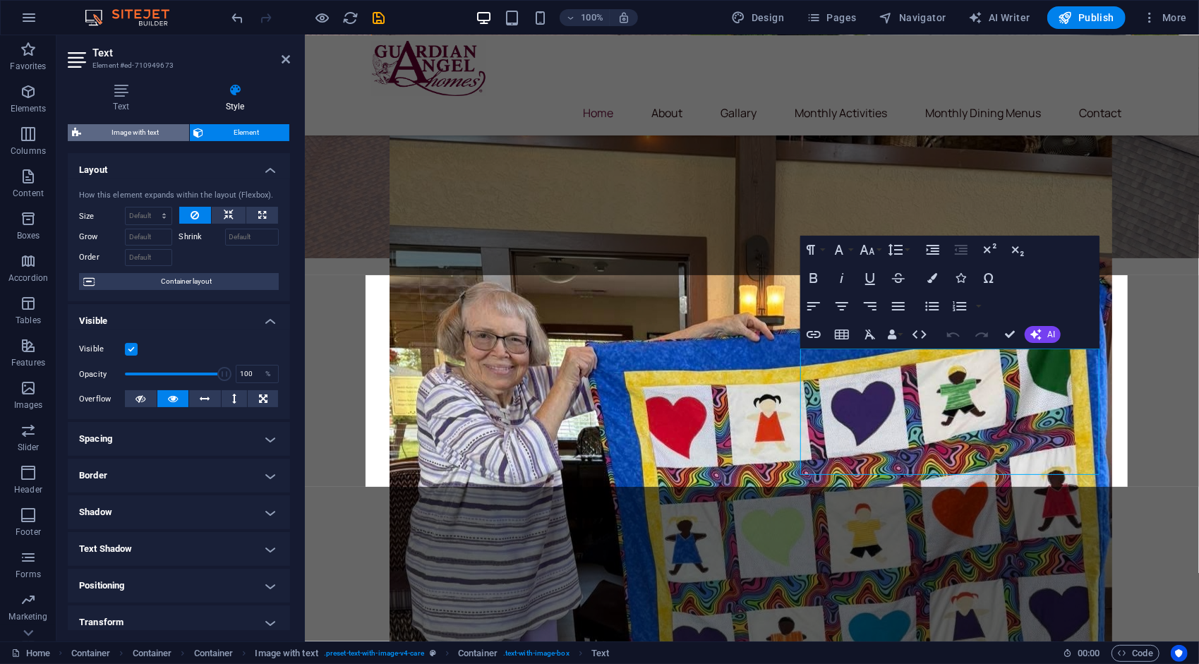
click at [145, 135] on span "Image with text" at bounding box center [134, 132] width 99 height 17
select select "rem"
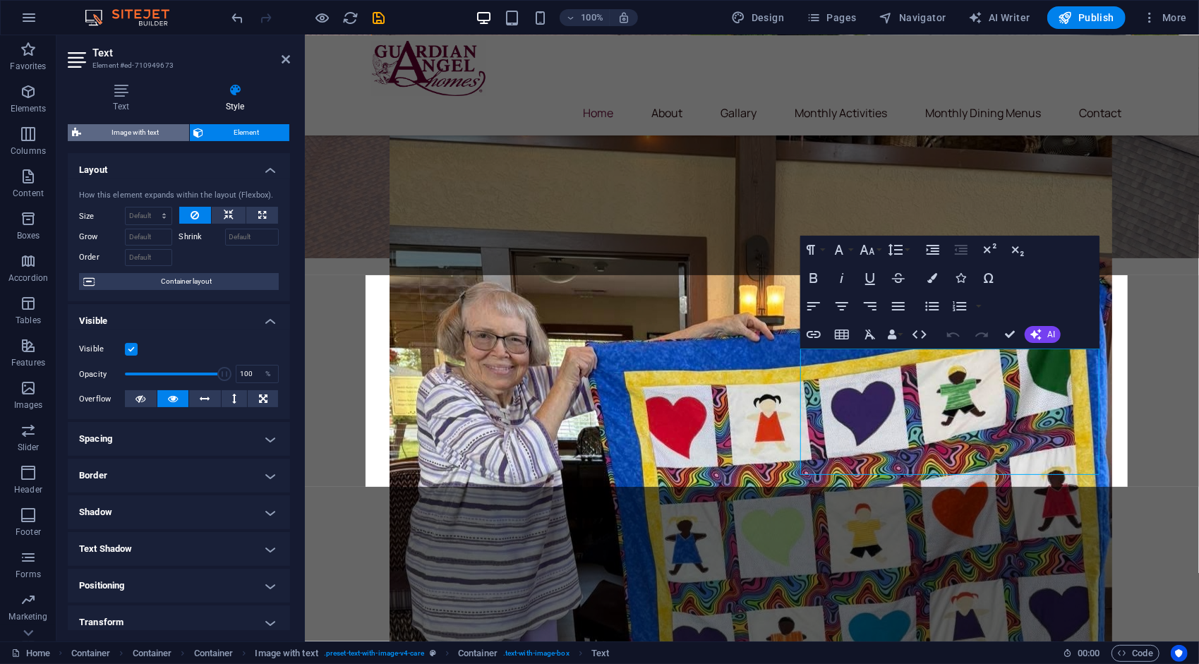
select select "rem"
select select "px"
select select "preset-text-with-image-v4-care"
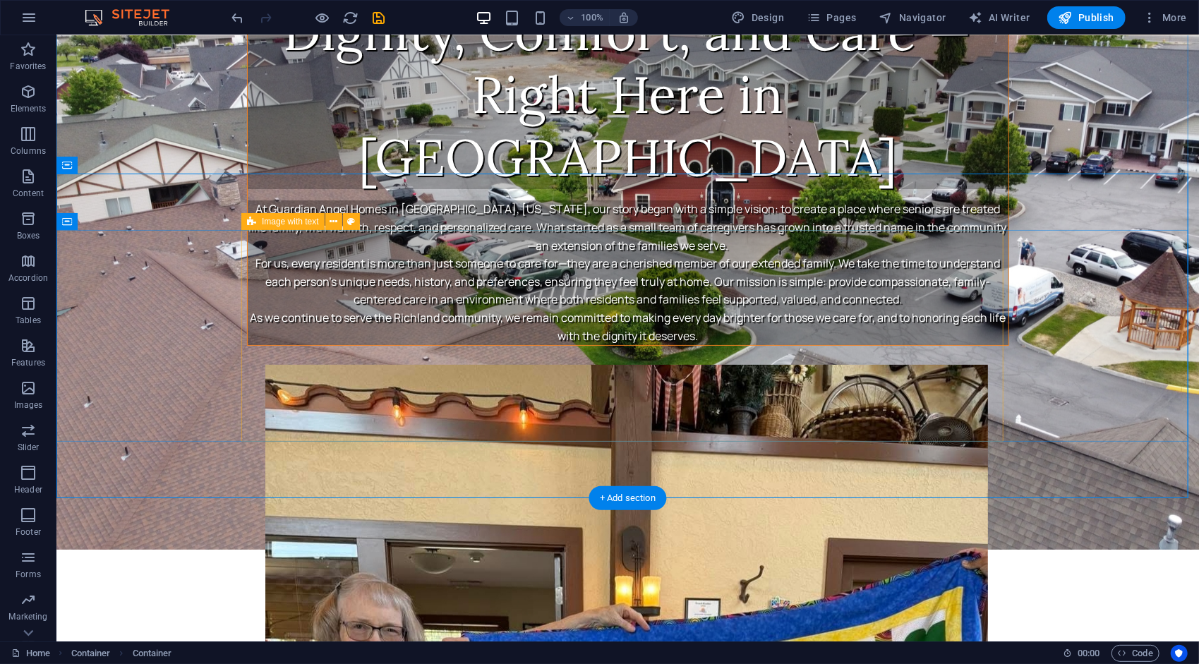
scroll to position [0, 0]
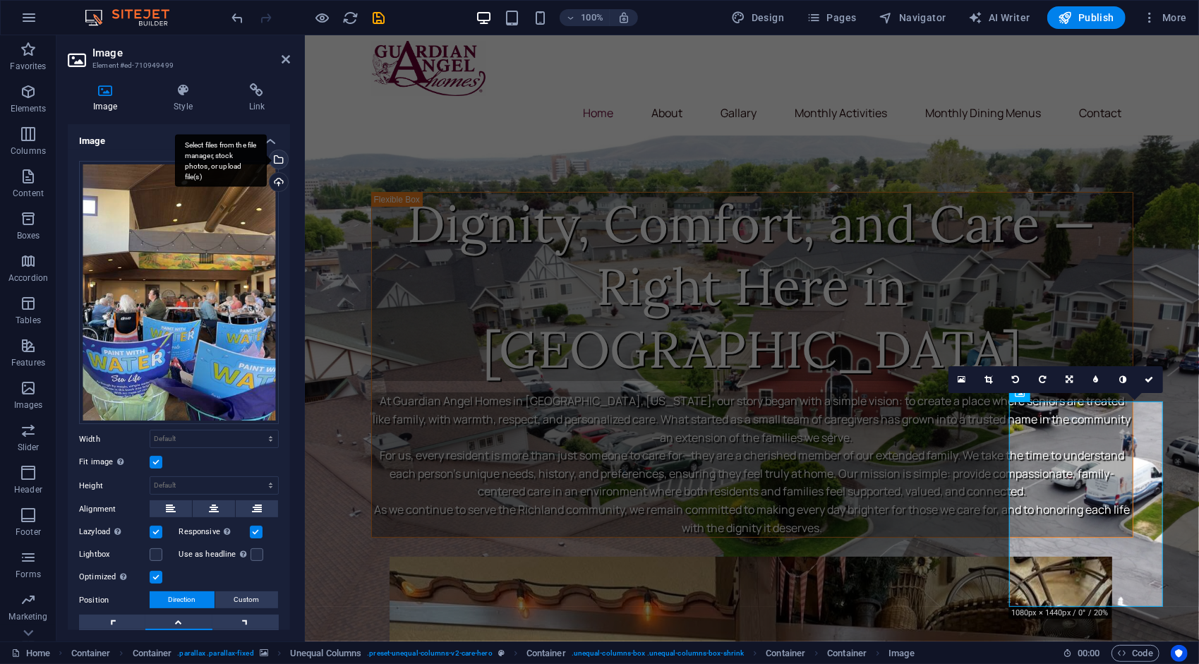
click at [278, 163] on div "Select files from the file manager, stock photos, or upload file(s)" at bounding box center [277, 160] width 21 height 21
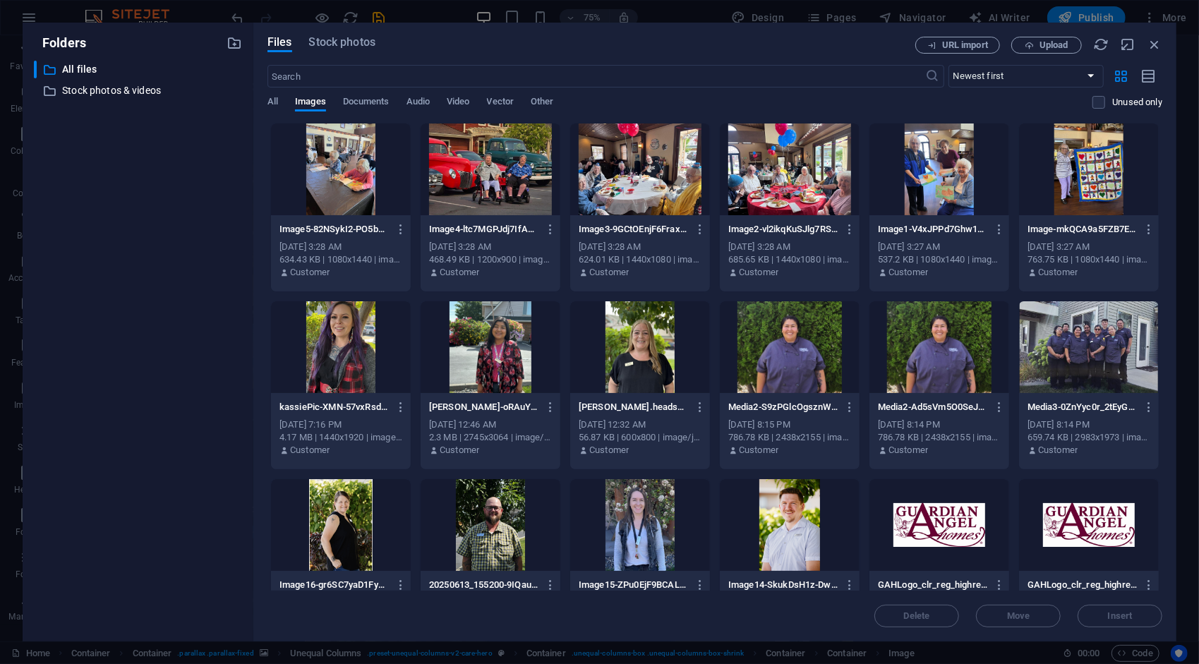
click at [938, 157] on div at bounding box center [939, 169] width 140 height 92
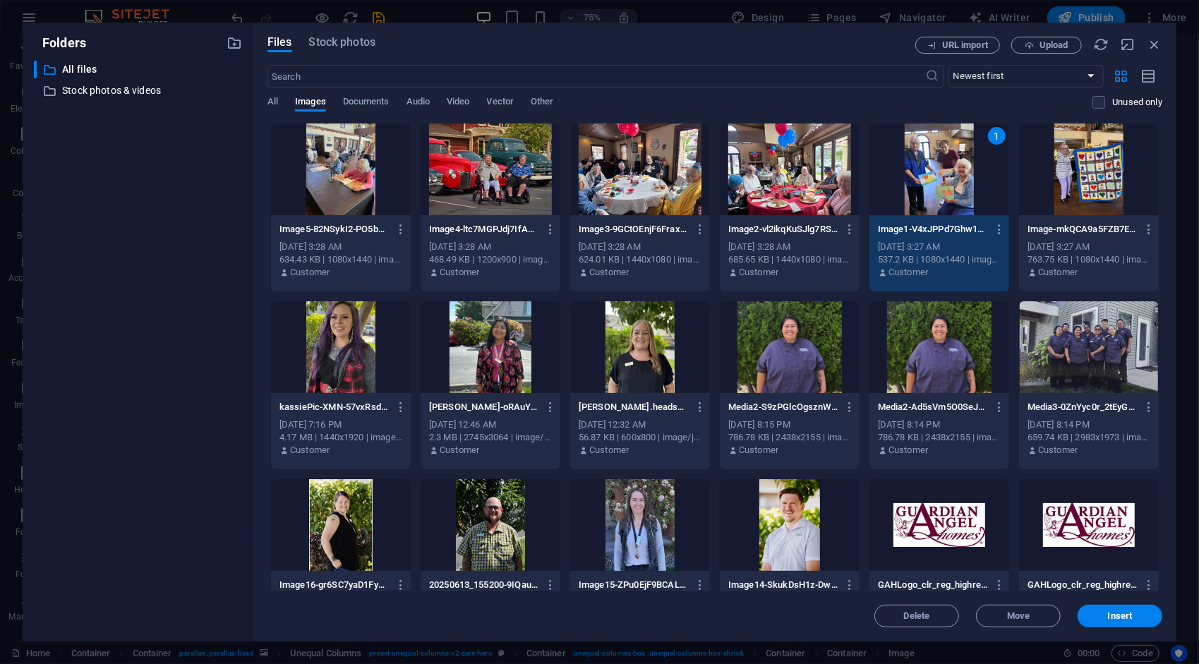
click at [938, 157] on div "1" at bounding box center [939, 169] width 140 height 92
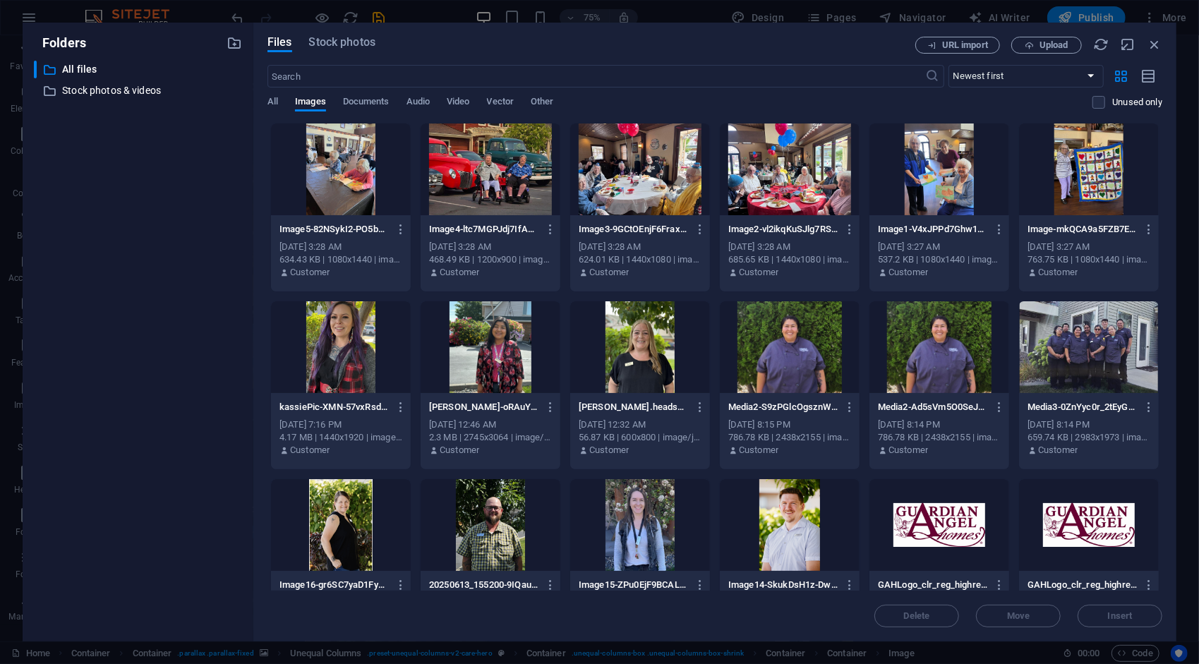
click at [938, 157] on div at bounding box center [939, 169] width 140 height 92
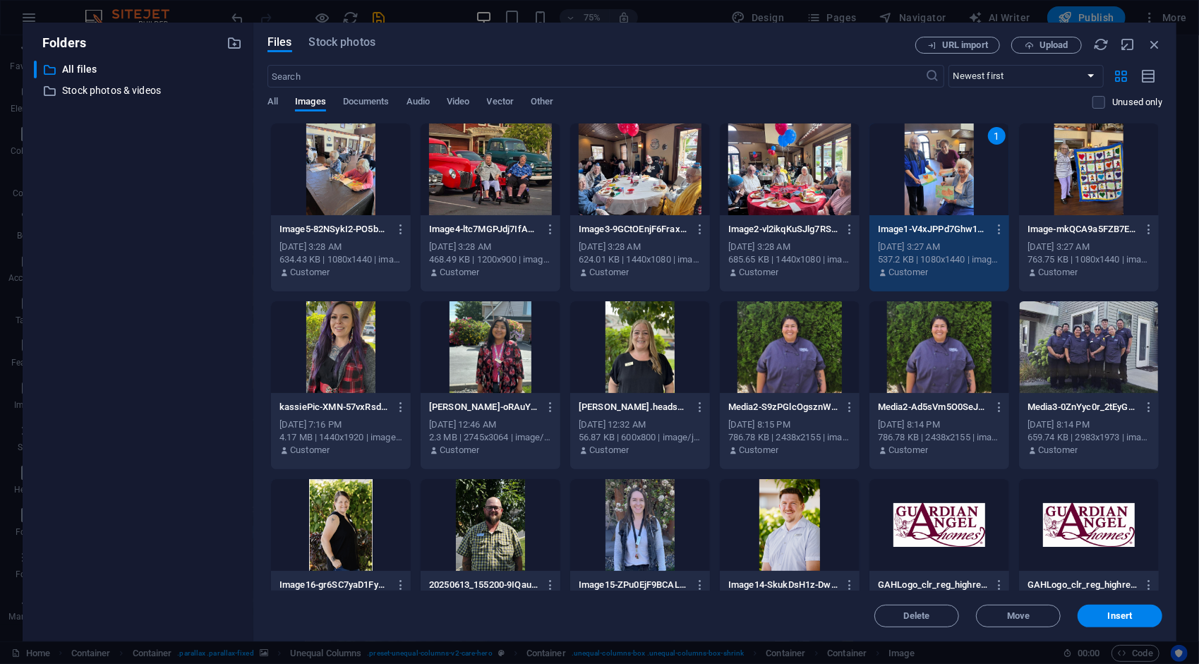
click at [938, 157] on div "1" at bounding box center [939, 169] width 140 height 92
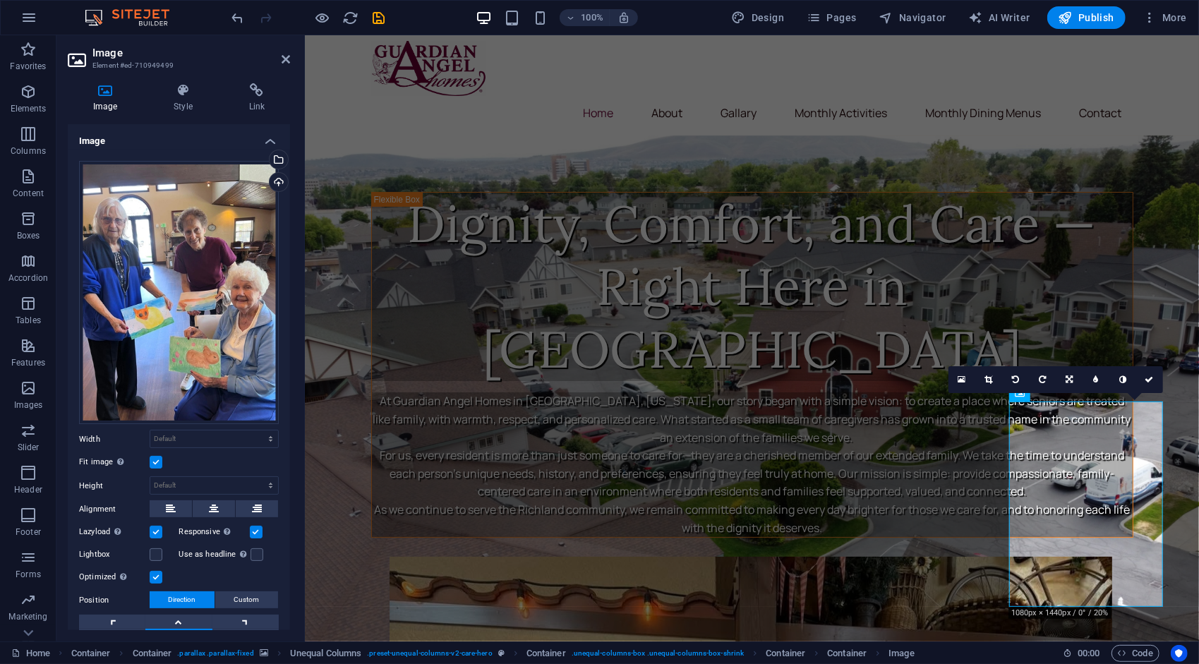
click at [344, 190] on figure at bounding box center [751, 438] width 894 height 606
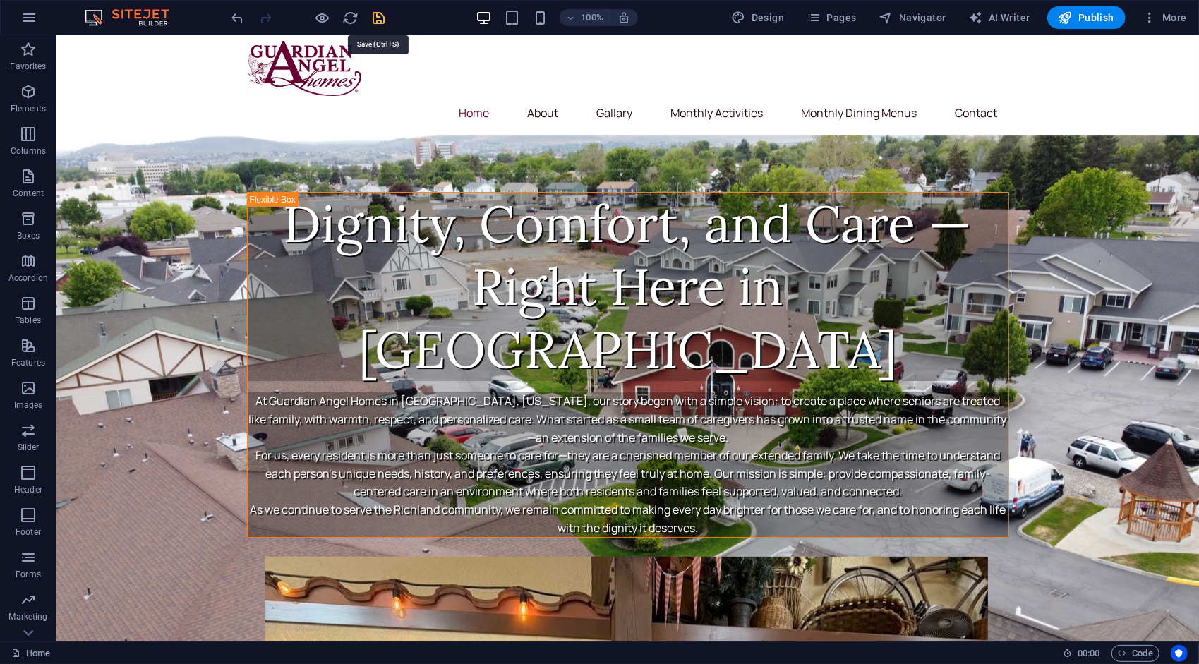
click at [377, 19] on icon "save" at bounding box center [379, 18] width 16 height 16
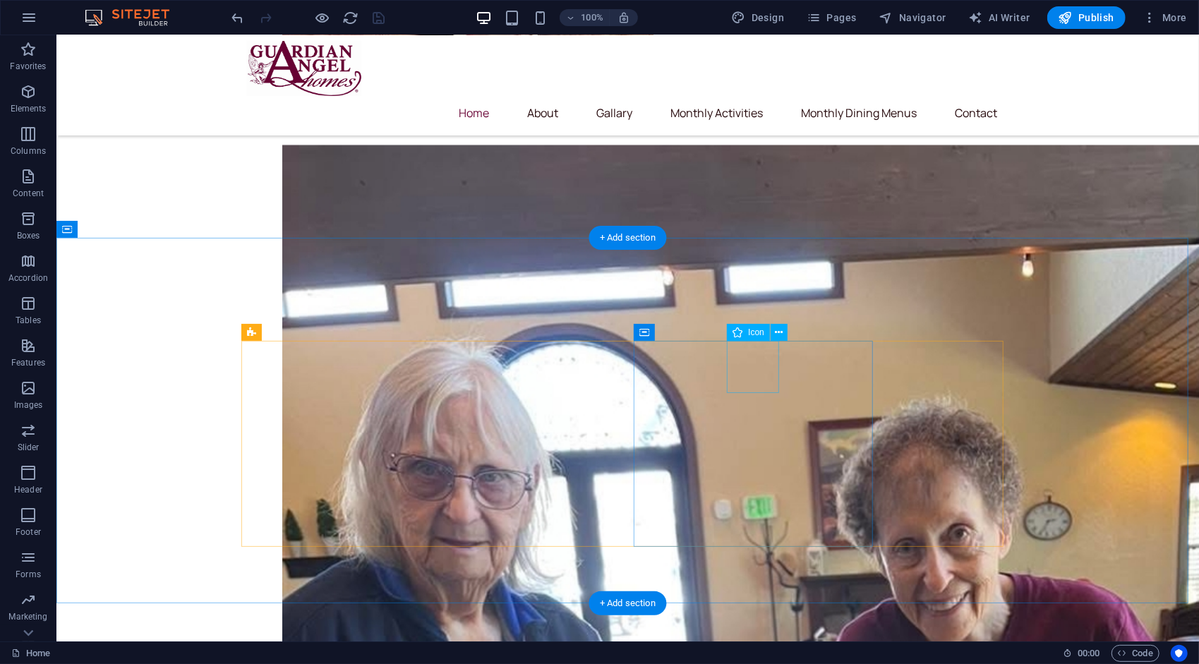
scroll to position [1838, 0]
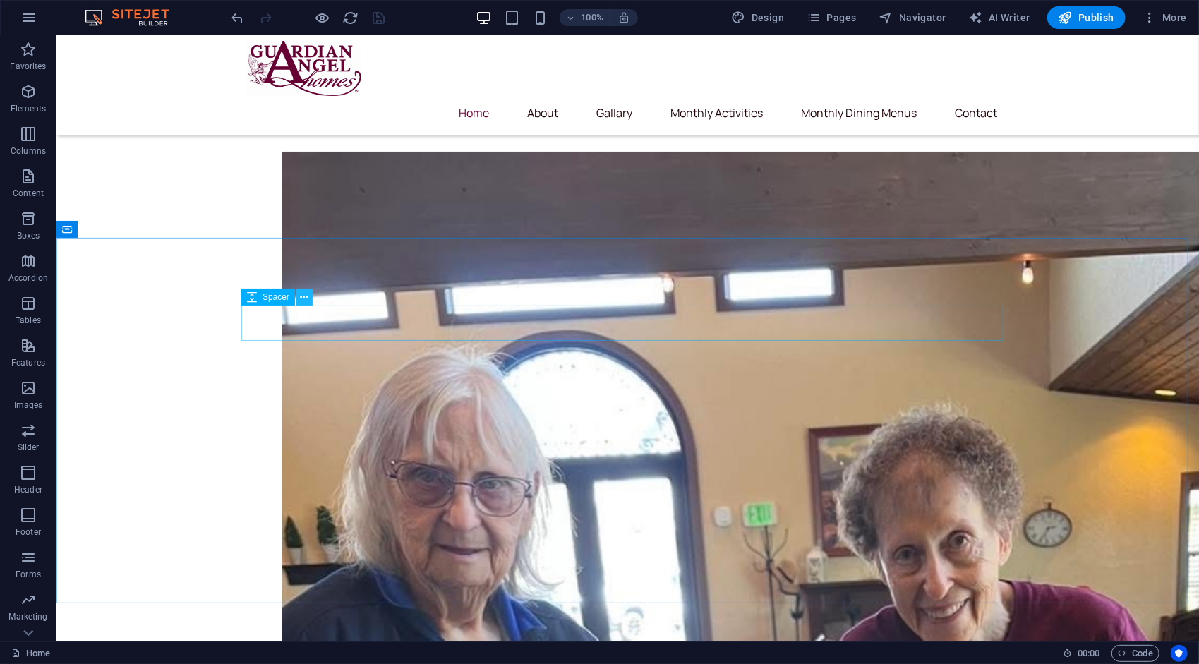
click at [301, 295] on icon at bounding box center [305, 297] width 8 height 15
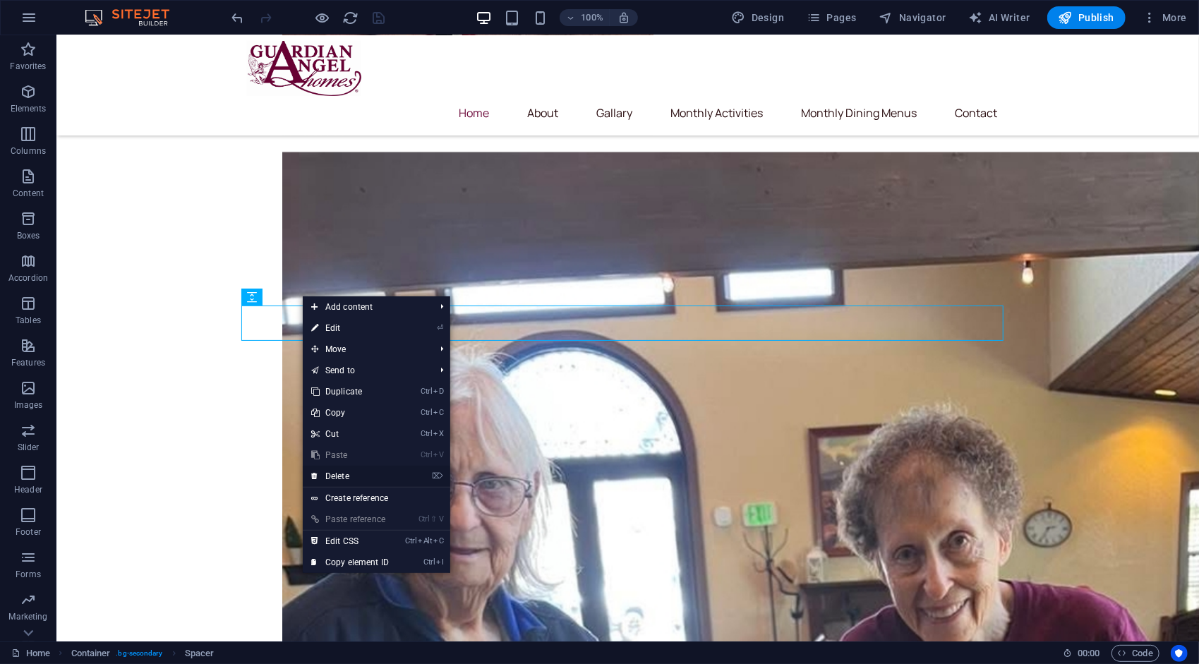
click at [346, 477] on link "⌦ Delete" at bounding box center [350, 476] width 95 height 21
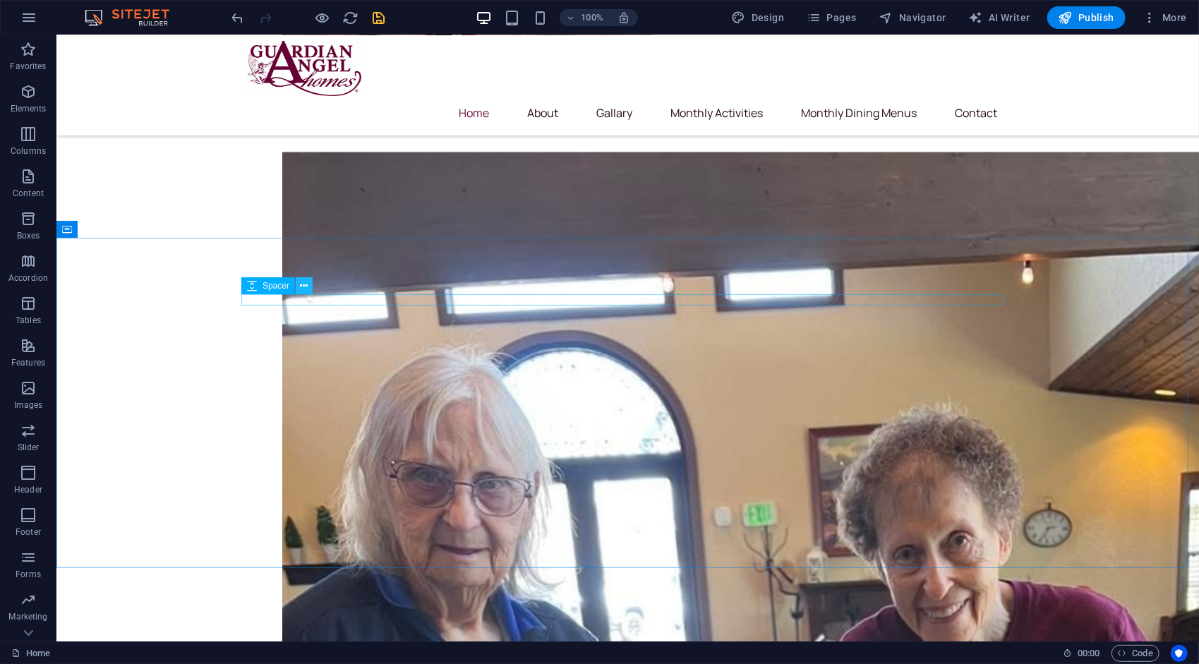
click at [308, 286] on button at bounding box center [304, 285] width 17 height 17
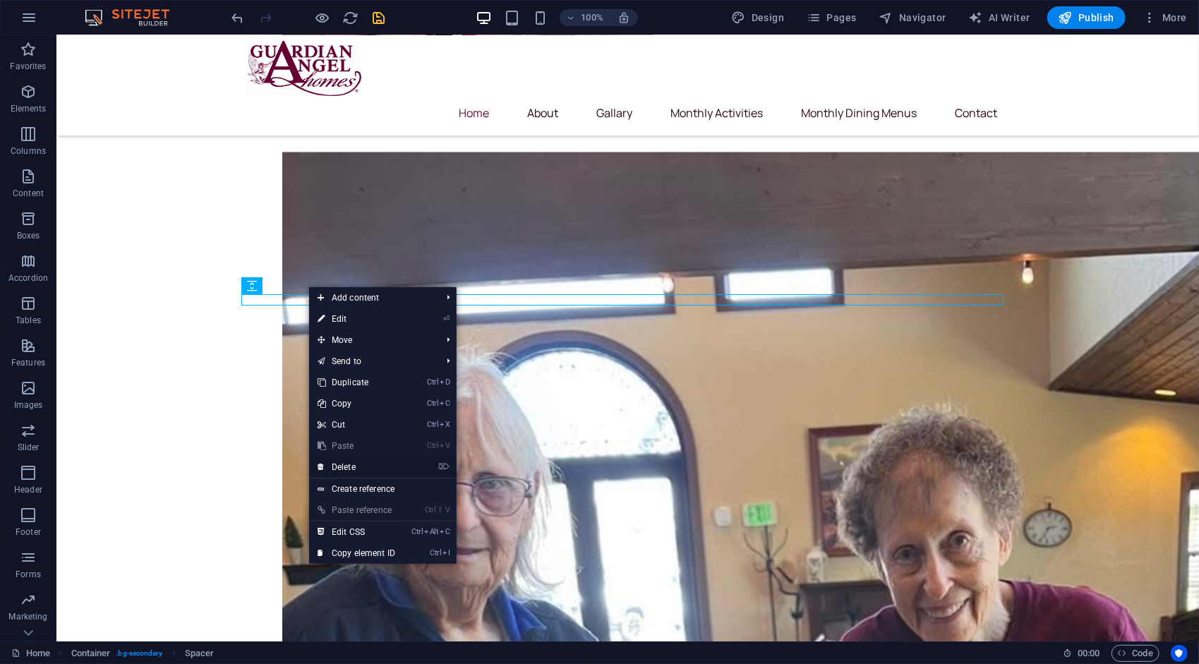
click at [341, 470] on link "⌦ Delete" at bounding box center [356, 466] width 95 height 21
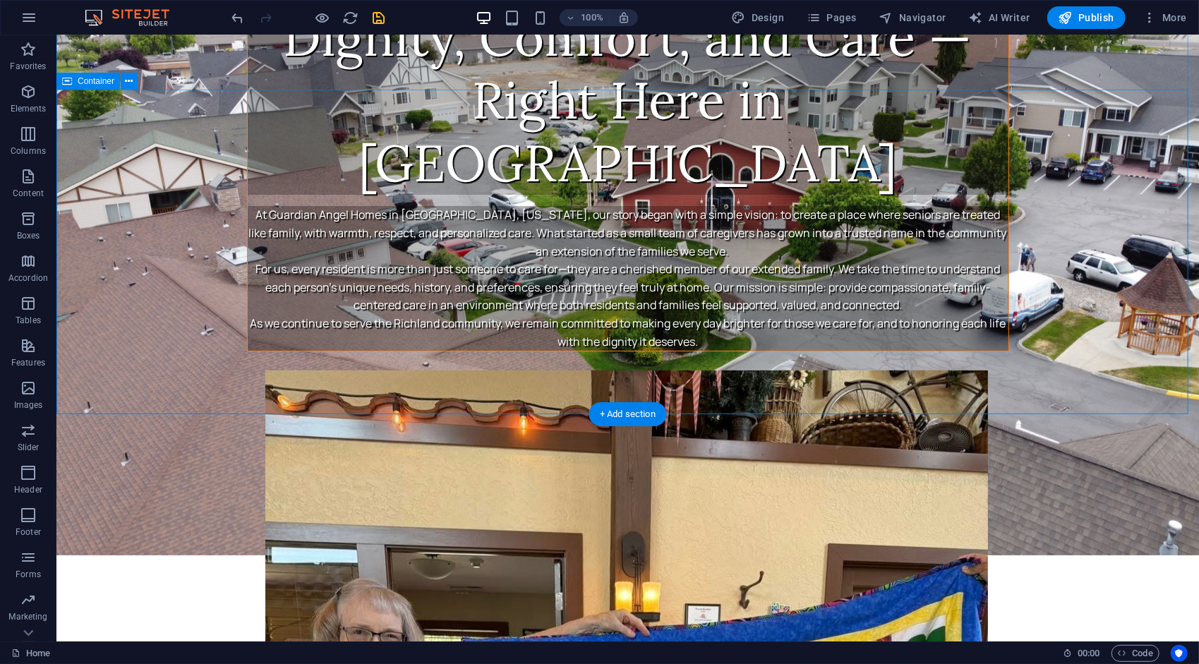
scroll to position [0, 0]
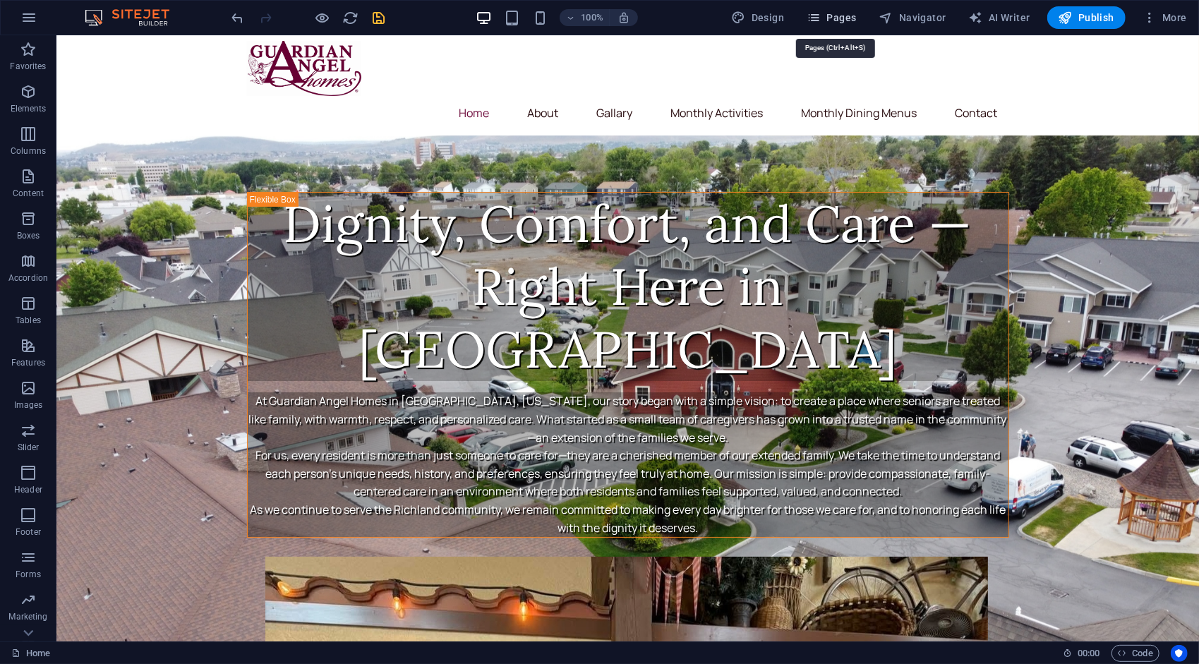
click at [832, 18] on span "Pages" at bounding box center [830, 18] width 49 height 14
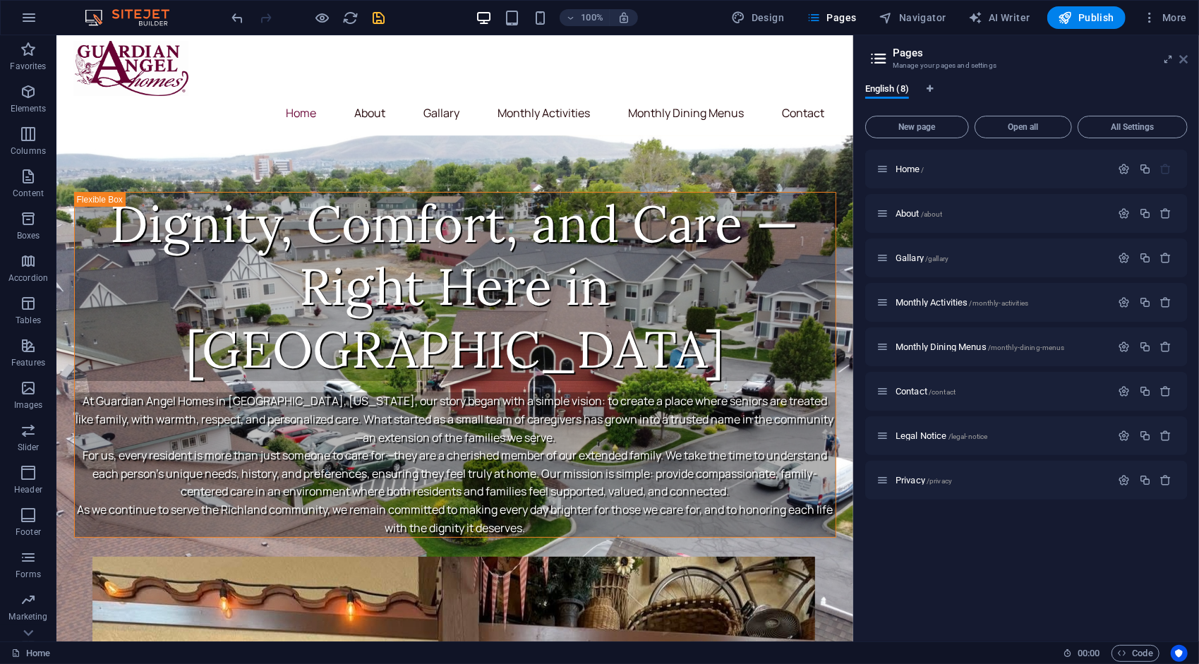
click at [1182, 61] on icon at bounding box center [1183, 59] width 8 height 11
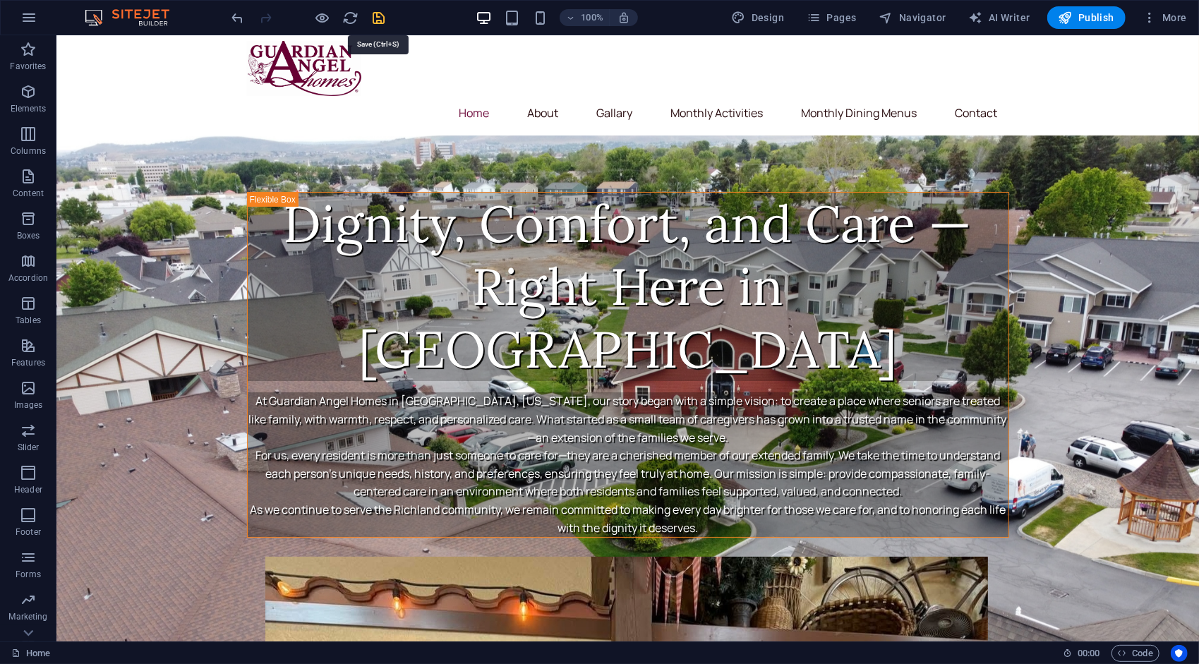
click at [375, 23] on icon "save" at bounding box center [379, 18] width 16 height 16
checkbox input "false"
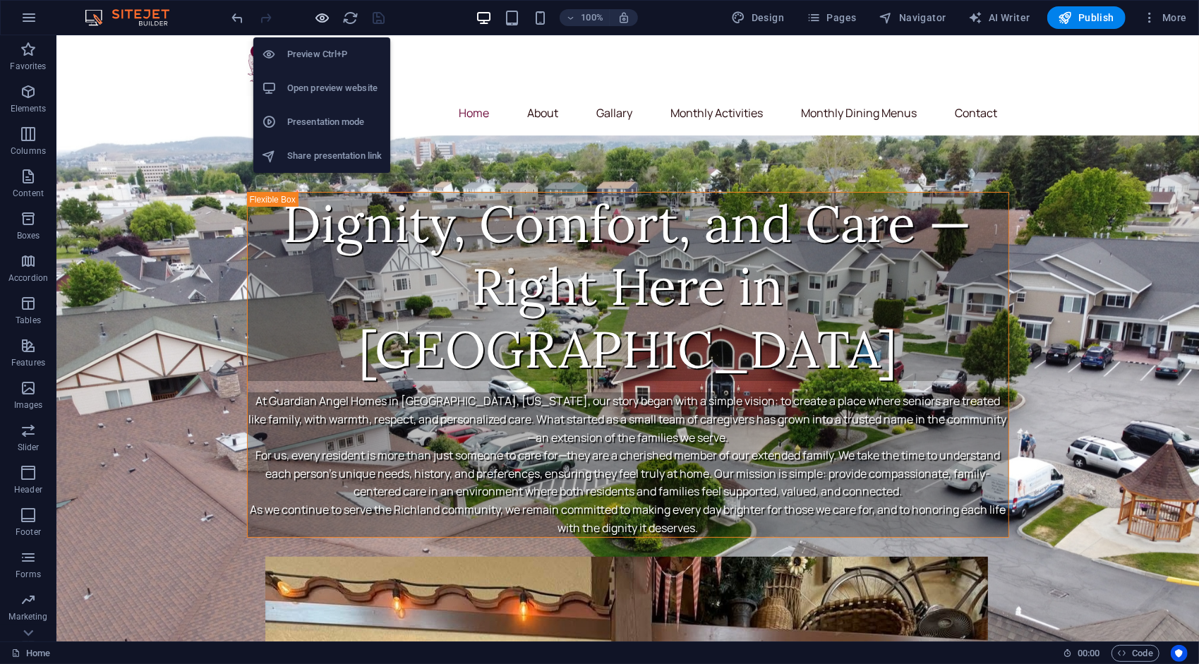
click at [320, 18] on icon "button" at bounding box center [323, 18] width 16 height 16
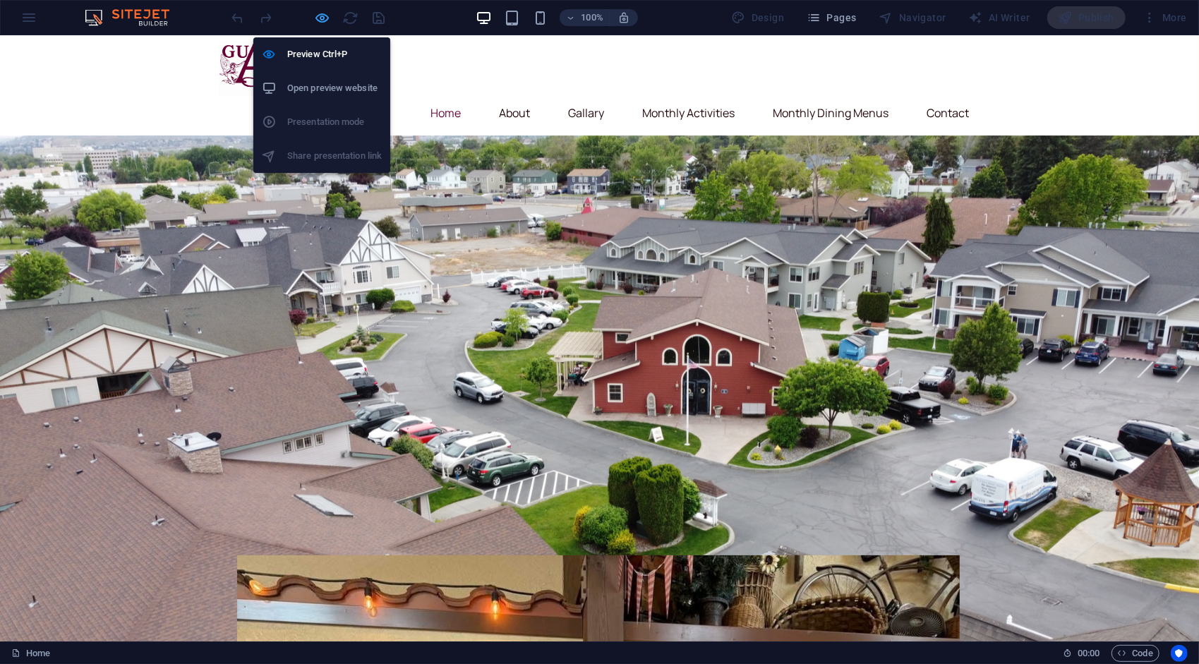
click at [320, 18] on icon "button" at bounding box center [323, 18] width 16 height 16
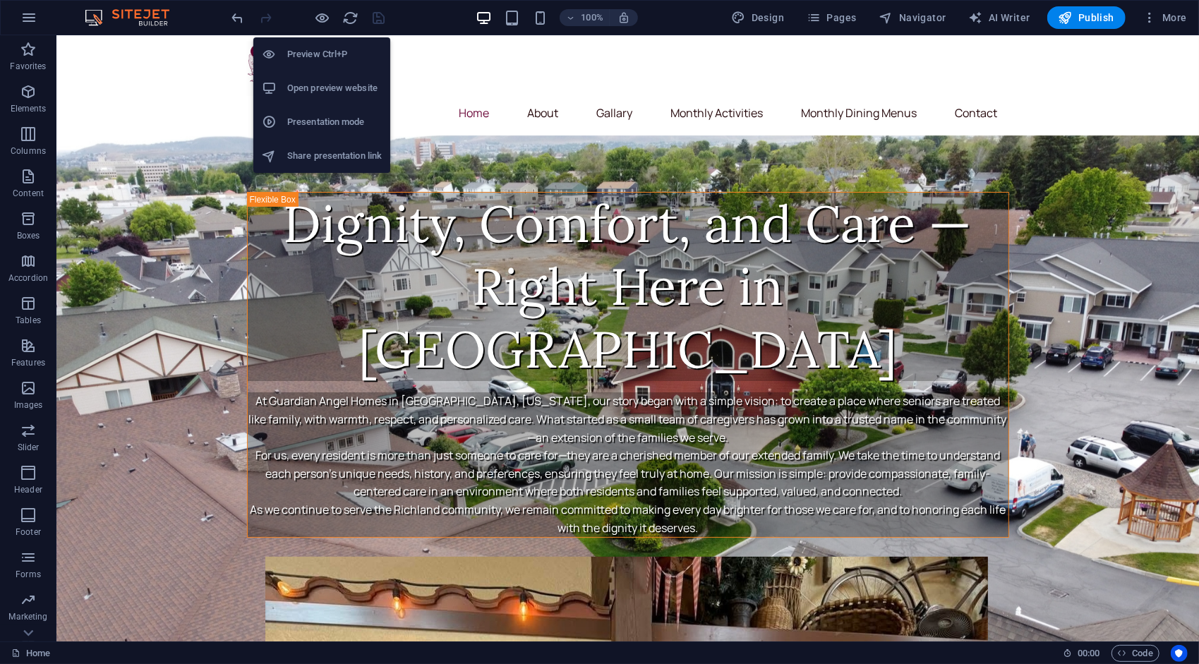
click at [307, 89] on h6 "Open preview website" at bounding box center [334, 88] width 95 height 17
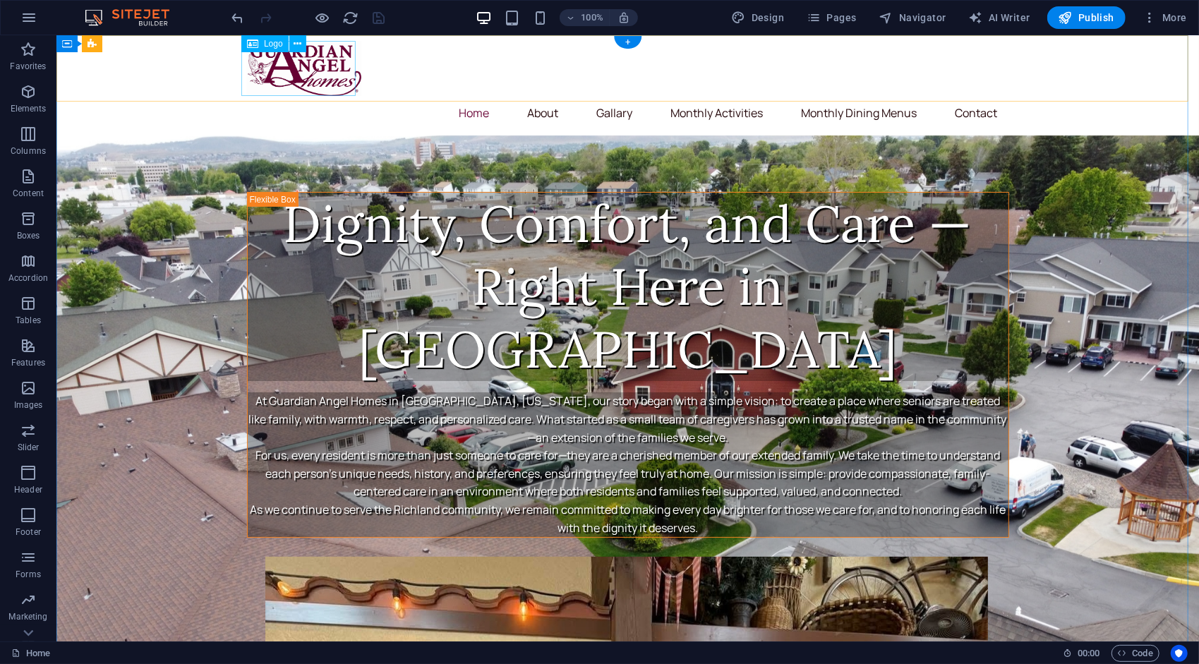
click at [280, 75] on div at bounding box center [627, 67] width 762 height 55
select select "px"
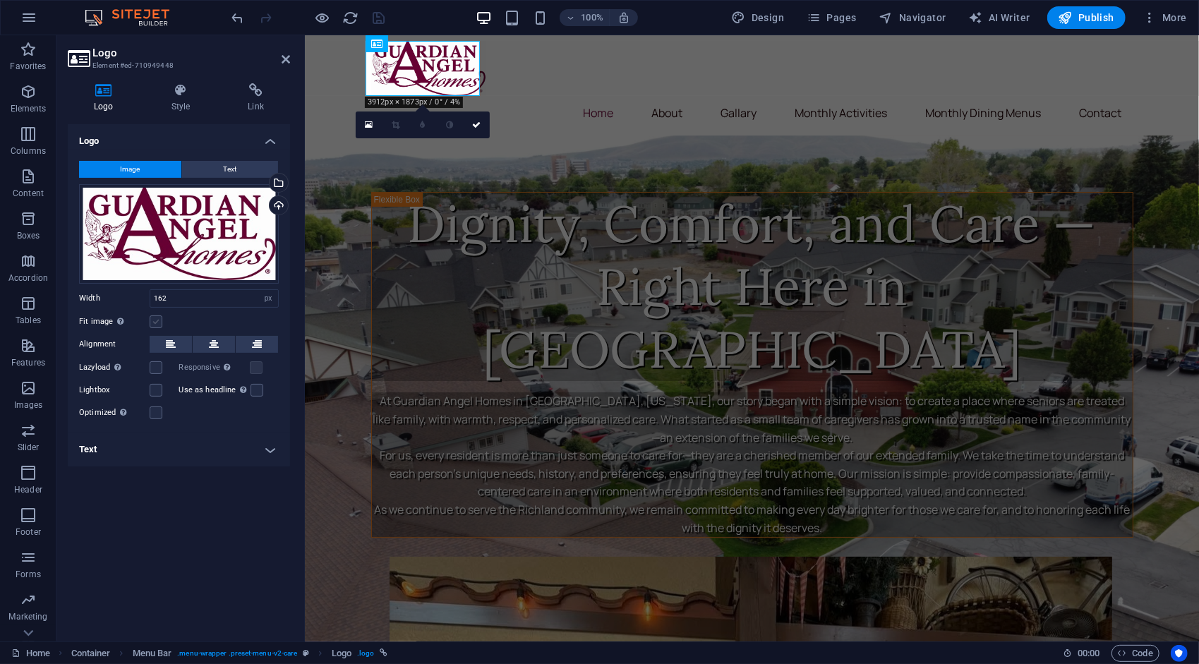
click at [155, 320] on label at bounding box center [156, 321] width 13 height 13
click at [0, 0] on input "Fit image Automatically fit image to a fixed width and height" at bounding box center [0, 0] width 0 height 0
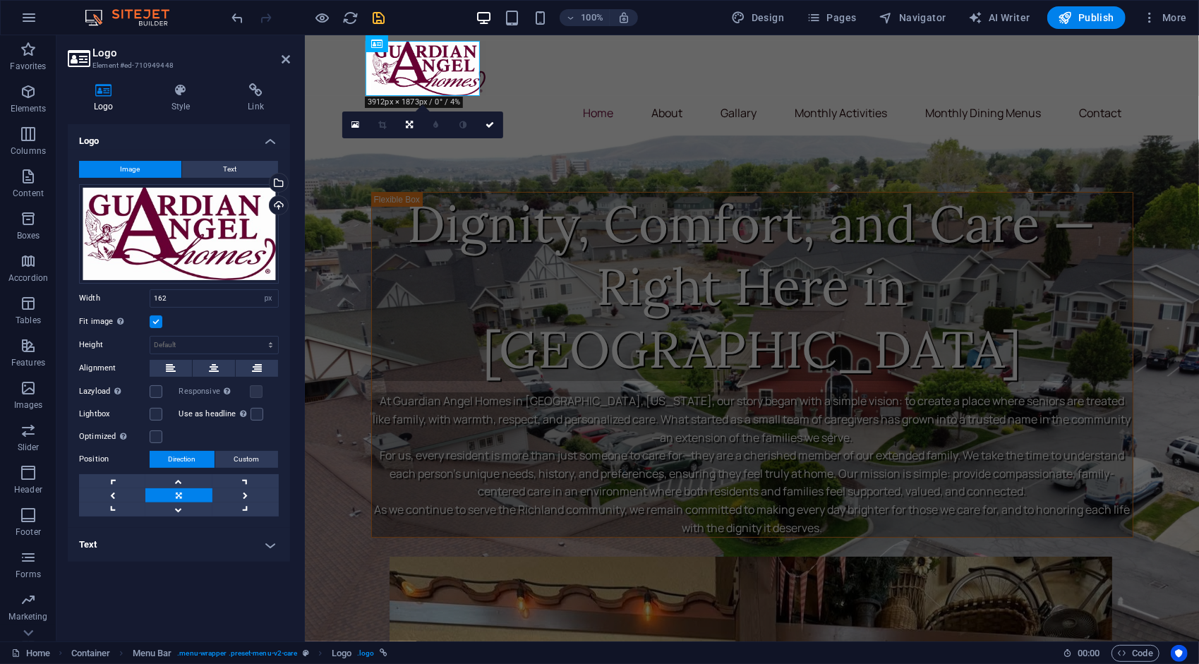
click at [155, 320] on label at bounding box center [156, 321] width 13 height 13
click at [0, 0] on input "Fit image Automatically fit image to a fixed width and height" at bounding box center [0, 0] width 0 height 0
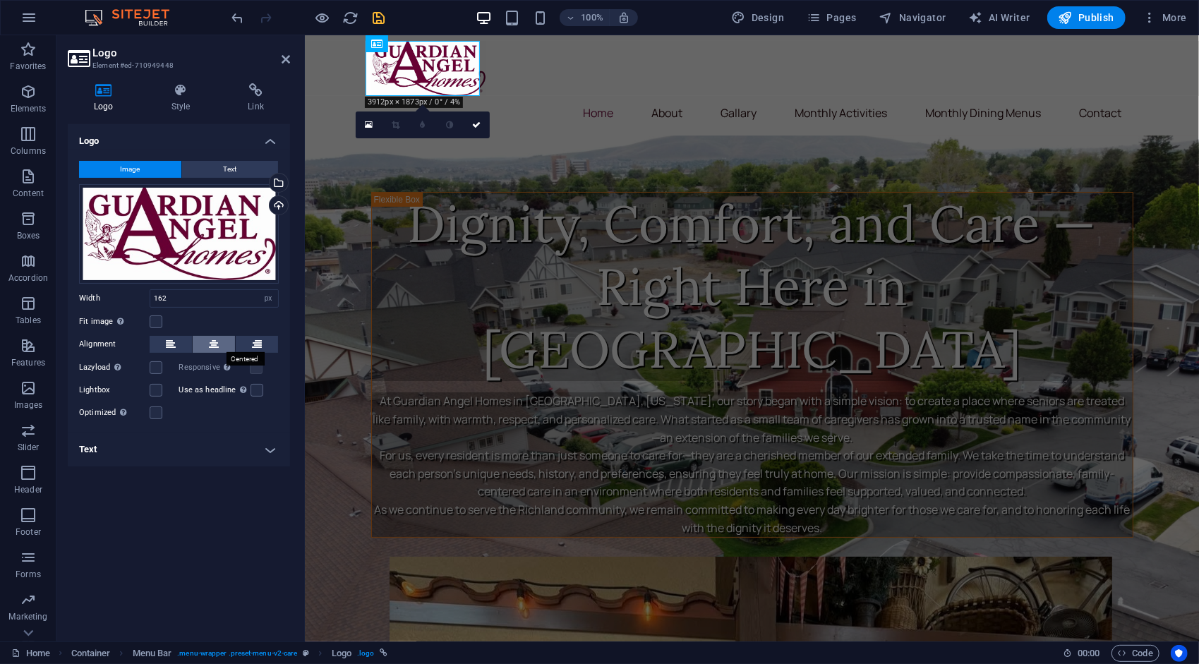
click at [215, 349] on icon at bounding box center [214, 344] width 10 height 17
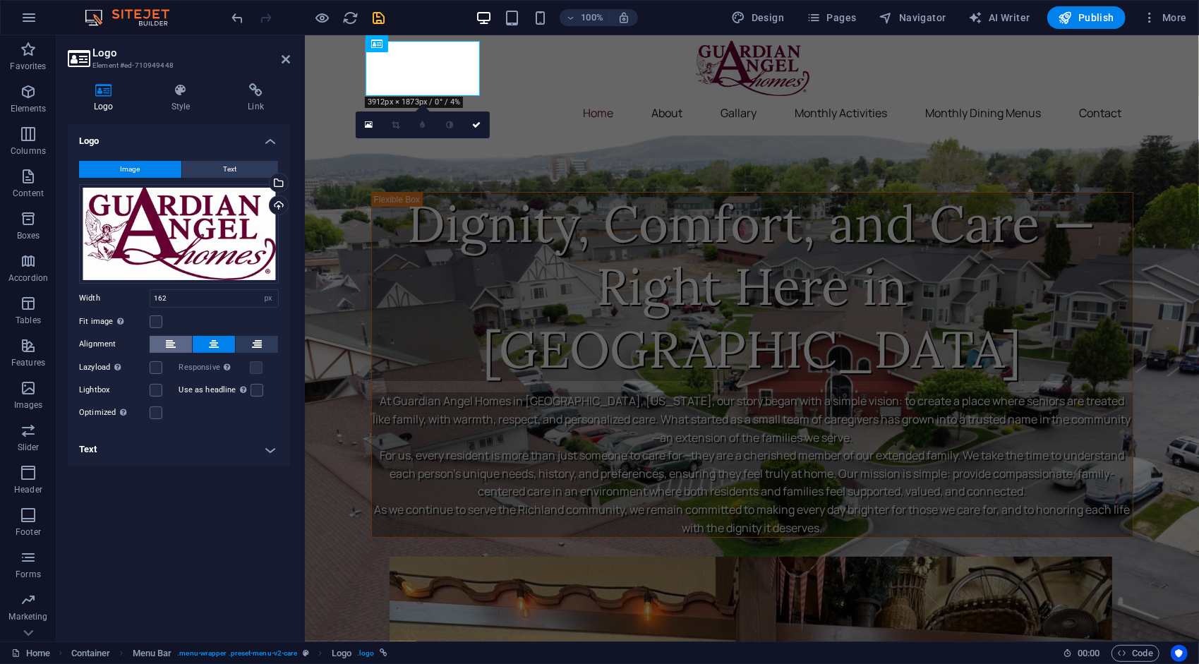
click at [167, 336] on icon at bounding box center [171, 344] width 10 height 17
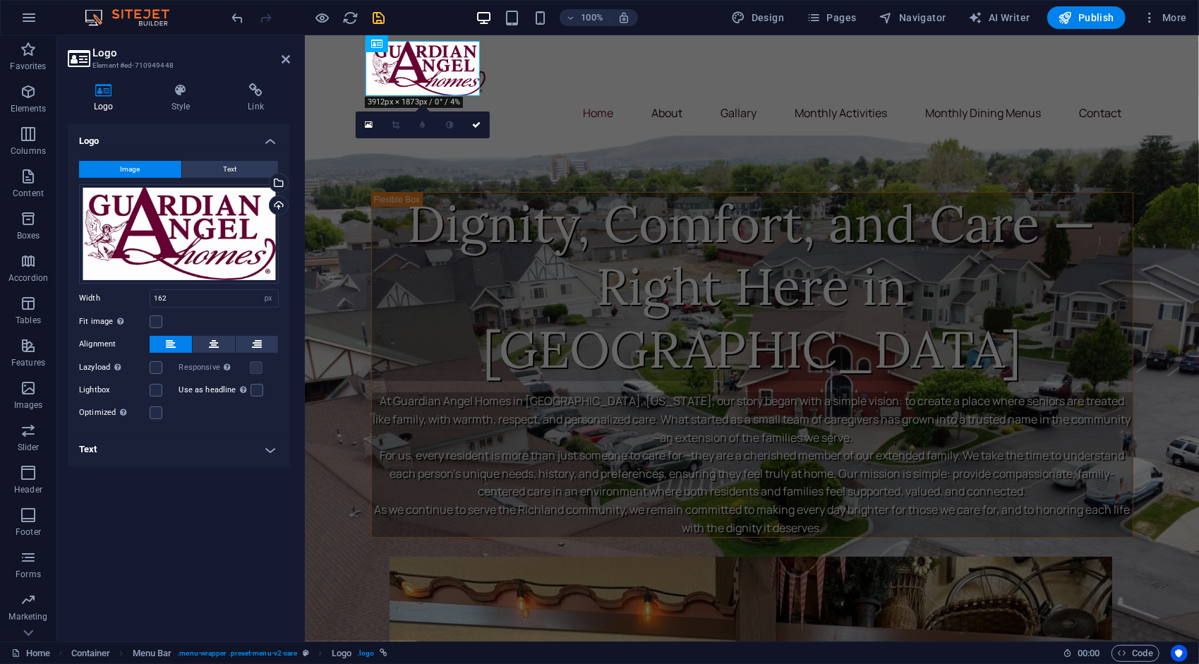
click at [215, 352] on div "Alignment" at bounding box center [179, 345] width 200 height 18
click at [212, 347] on icon at bounding box center [214, 344] width 10 height 17
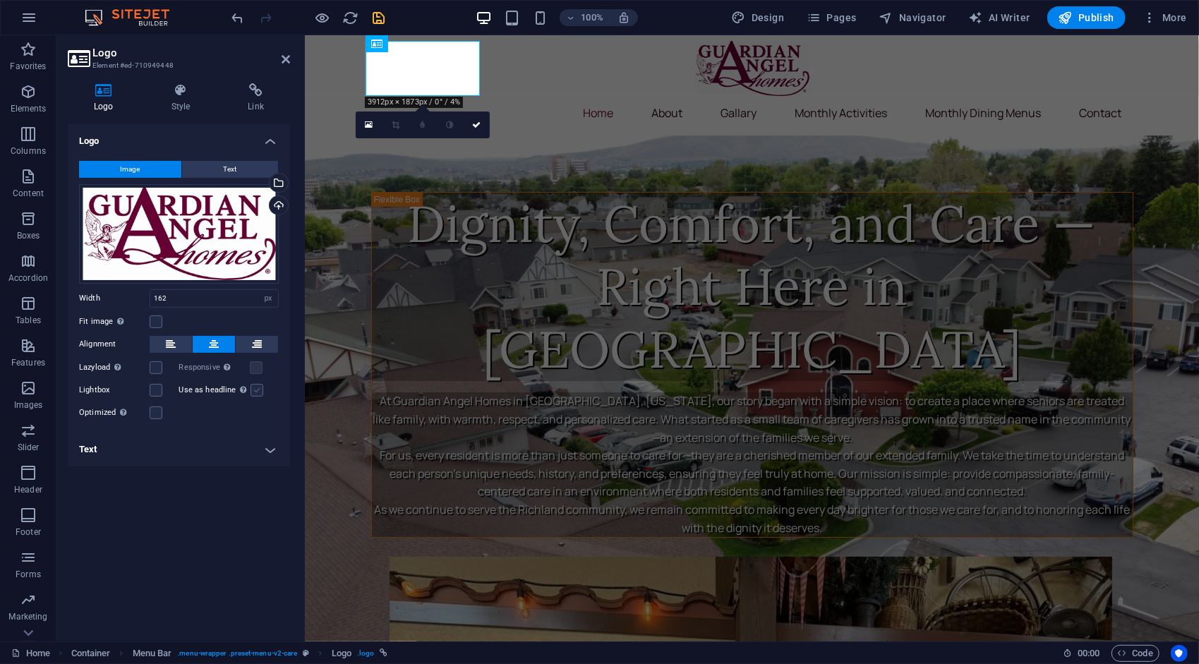
click at [251, 389] on label at bounding box center [256, 390] width 13 height 13
click at [0, 0] on input "Use as headline The image will be wrapped in an H1 headline tag. Useful for giv…" at bounding box center [0, 0] width 0 height 0
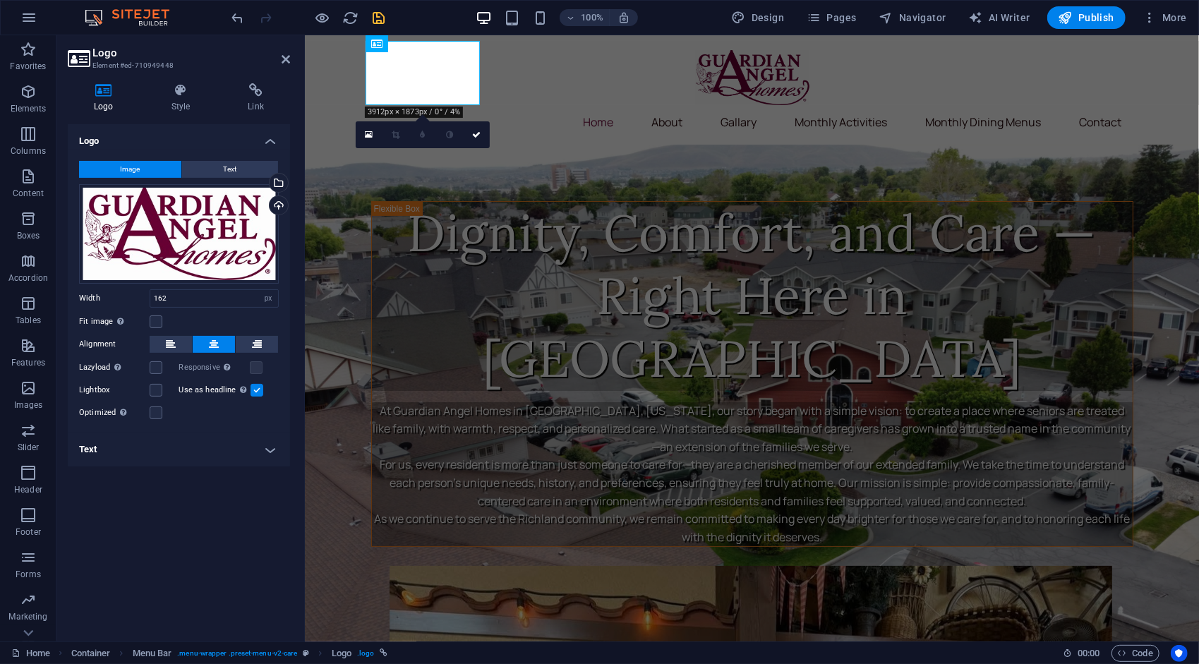
click at [251, 389] on label at bounding box center [256, 390] width 13 height 13
click at [0, 0] on input "Use as headline The image will be wrapped in an H1 headline tag. Useful for giv…" at bounding box center [0, 0] width 0 height 0
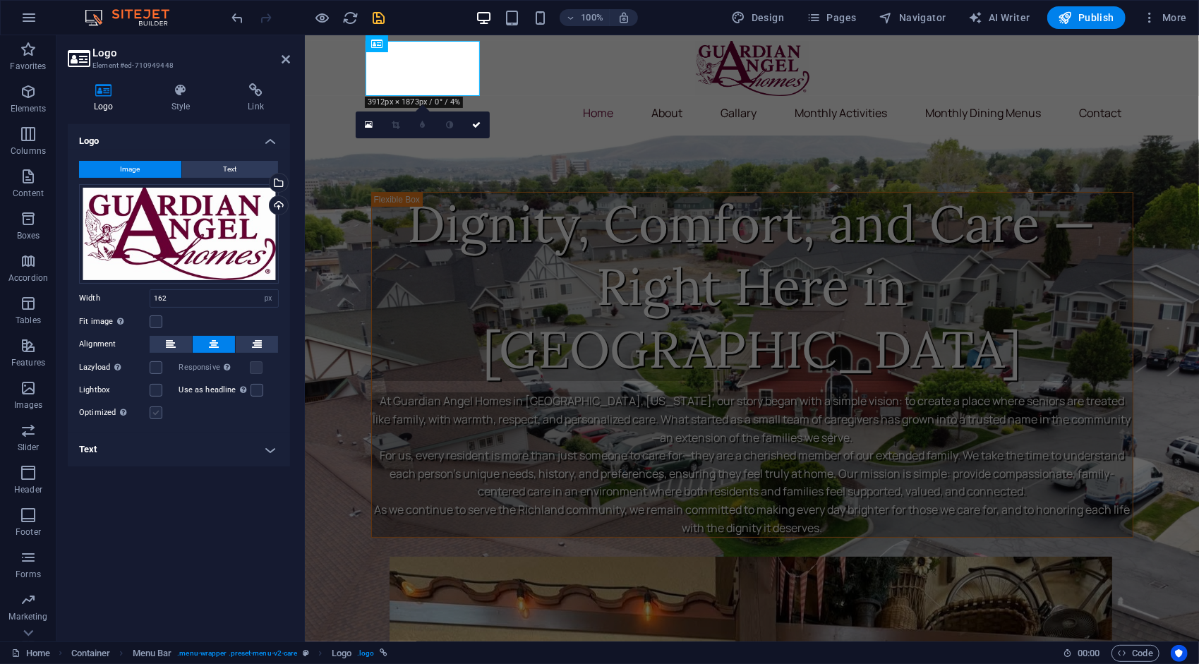
click at [150, 411] on label at bounding box center [156, 412] width 13 height 13
click at [0, 0] on input "Optimized Images are compressed to improve page speed." at bounding box center [0, 0] width 0 height 0
click at [150, 411] on label at bounding box center [156, 412] width 13 height 13
click at [0, 0] on input "Optimized Images are compressed to improve page speed." at bounding box center [0, 0] width 0 height 0
click at [156, 394] on label at bounding box center [156, 390] width 13 height 13
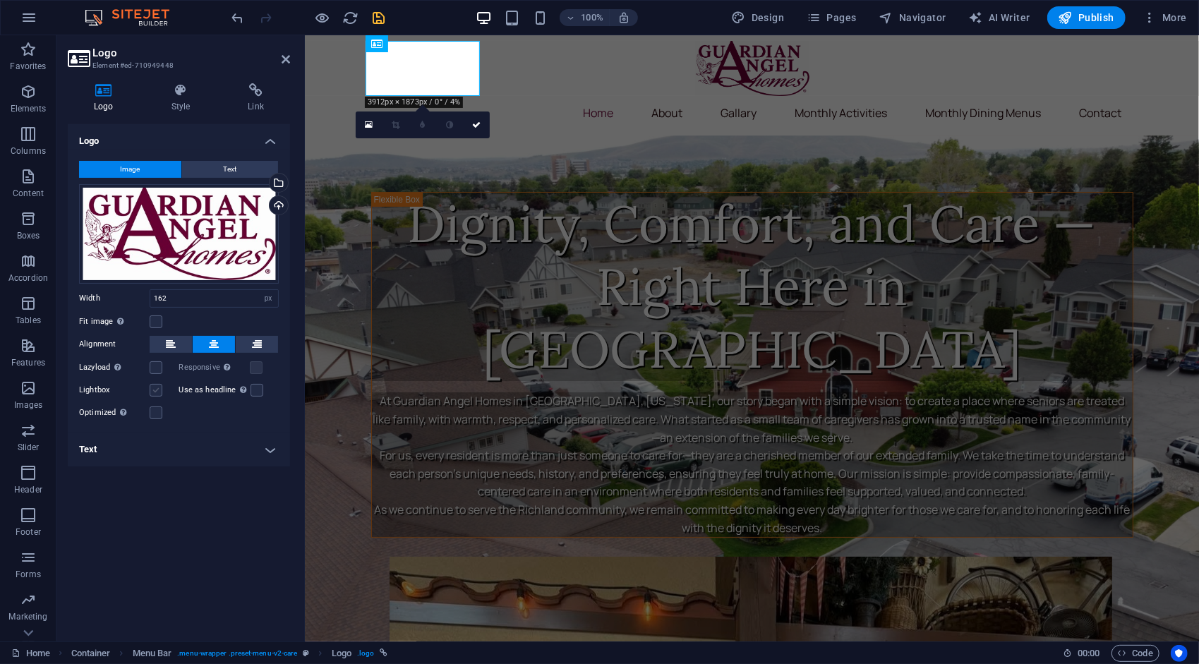
click at [0, 0] on input "Lightbox" at bounding box center [0, 0] width 0 height 0
click at [258, 93] on icon at bounding box center [256, 90] width 68 height 14
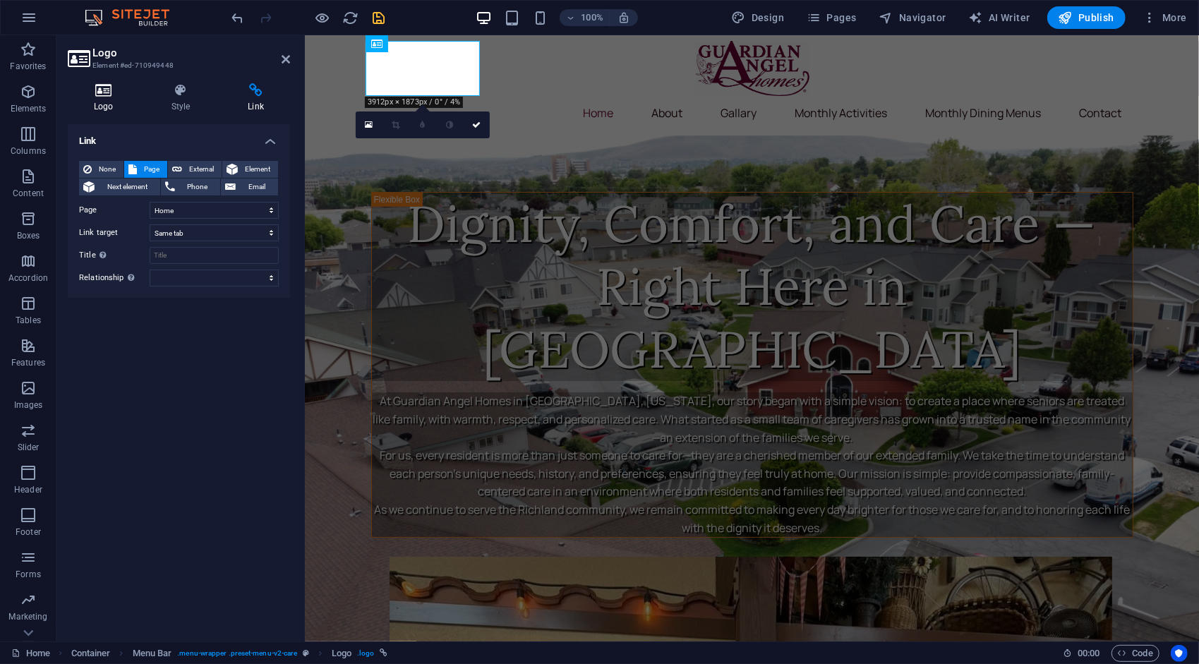
click at [107, 90] on icon at bounding box center [104, 90] width 72 height 14
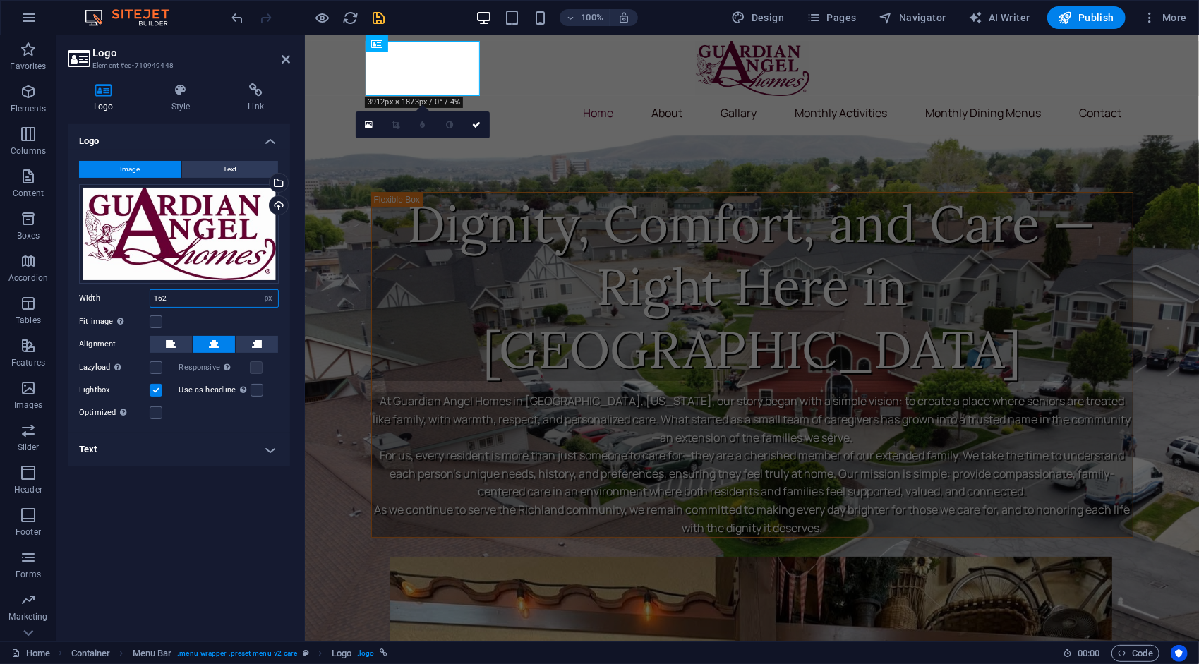
drag, startPoint x: 174, startPoint y: 296, endPoint x: 105, endPoint y: 296, distance: 69.1
click at [105, 296] on div "Width 162 Default auto px rem % em vh vw" at bounding box center [179, 298] width 200 height 18
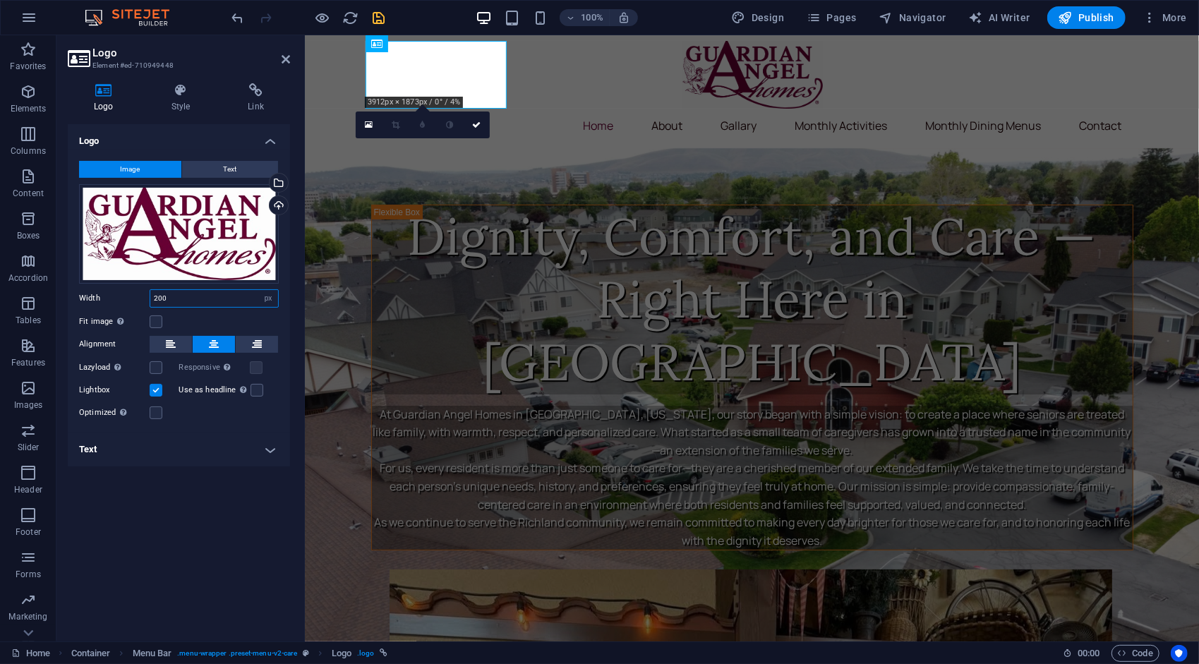
drag, startPoint x: 166, startPoint y: 291, endPoint x: 105, endPoint y: 306, distance: 63.1
click at [105, 306] on div "Width 200 Default auto px rem % em vh vw" at bounding box center [179, 298] width 200 height 18
type input "162"
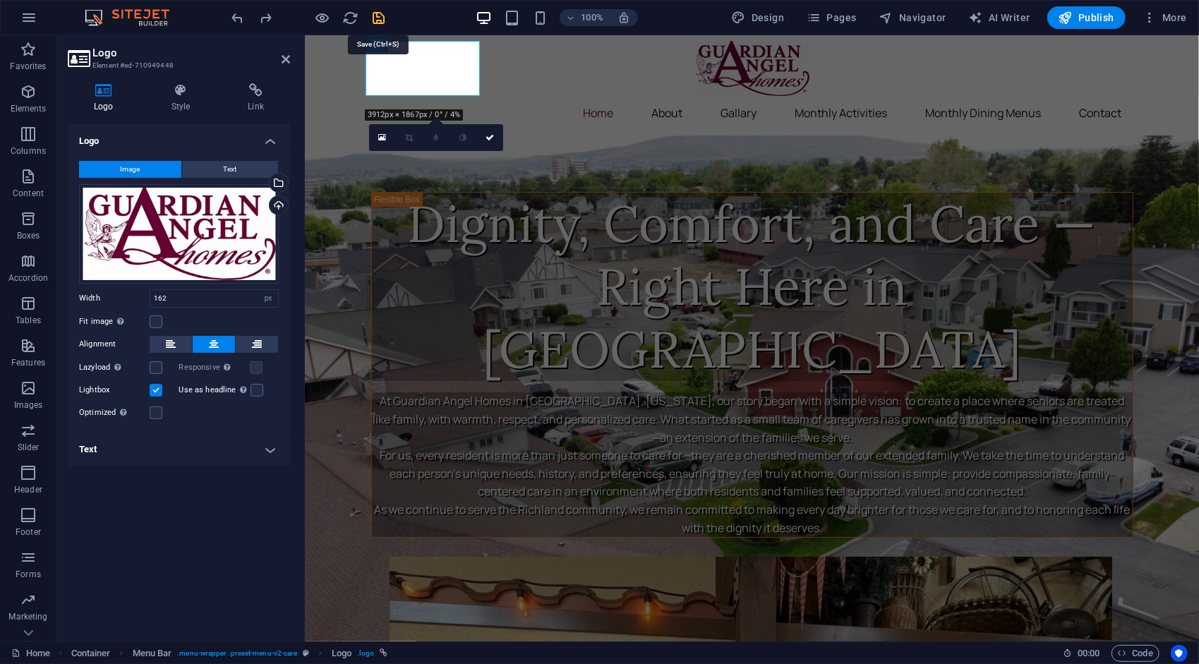
click at [374, 18] on icon "save" at bounding box center [379, 18] width 16 height 16
checkbox input "false"
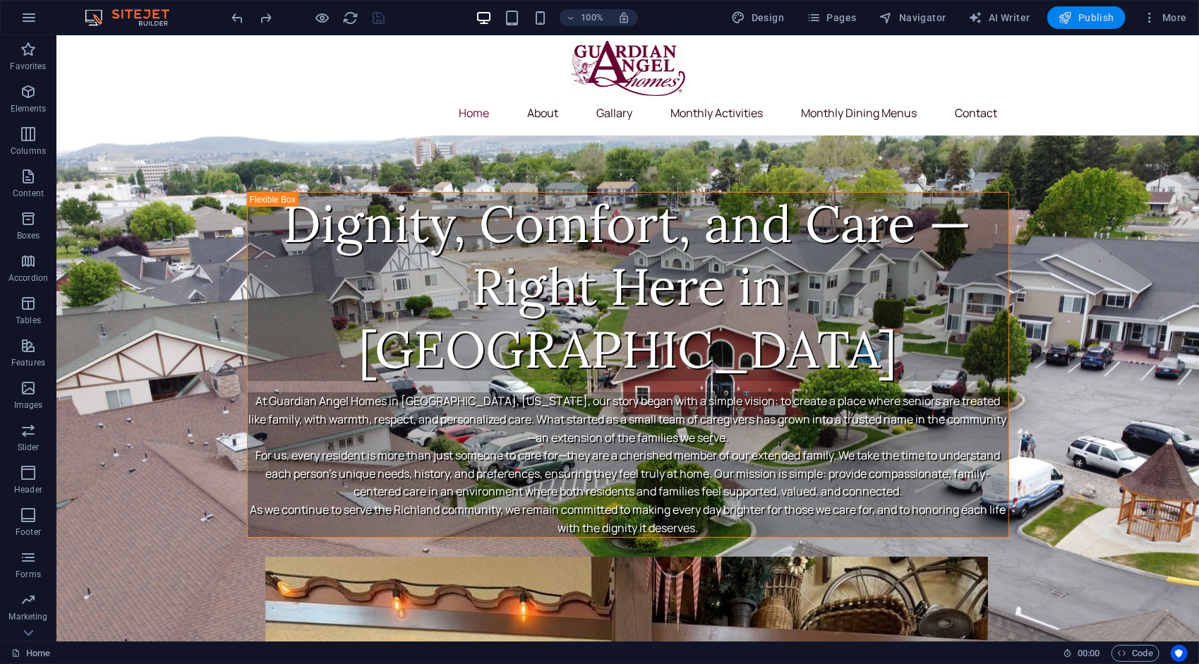
click at [1078, 16] on span "Publish" at bounding box center [1086, 18] width 56 height 14
